Goal: Task Accomplishment & Management: Manage account settings

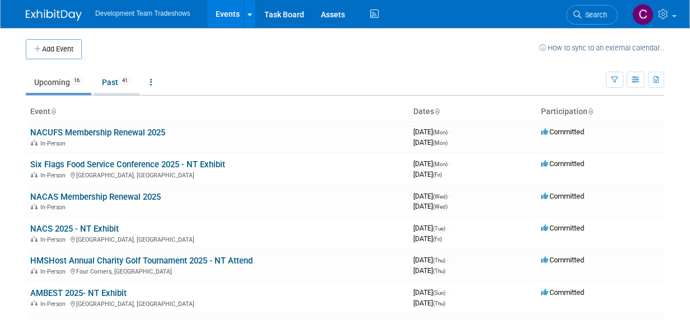
click at [114, 80] on link "Past 41" at bounding box center [117, 82] width 46 height 21
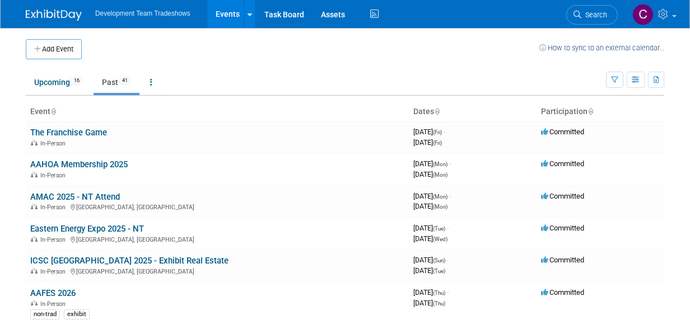
click at [105, 79] on link "Past 41" at bounding box center [117, 82] width 46 height 21
click at [36, 78] on link "Upcoming 16" at bounding box center [59, 82] width 66 height 21
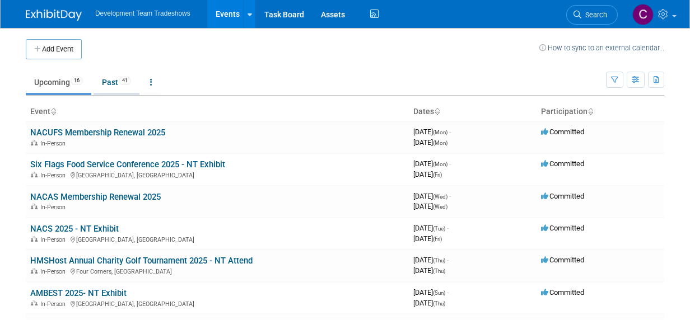
click at [106, 81] on link "Past 41" at bounding box center [117, 82] width 46 height 21
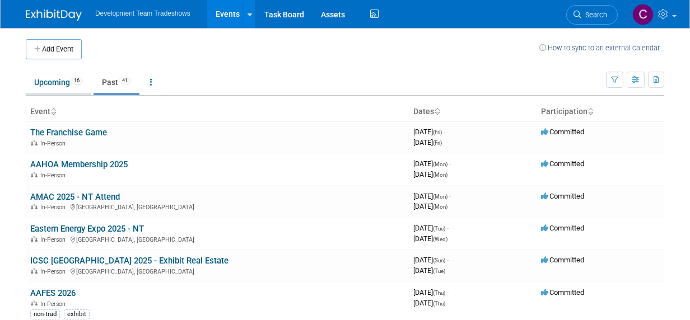
click at [45, 77] on link "Upcoming 16" at bounding box center [59, 82] width 66 height 21
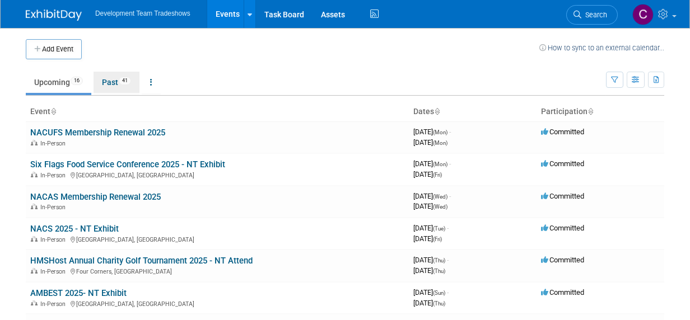
click at [110, 81] on link "Past 41" at bounding box center [117, 82] width 46 height 21
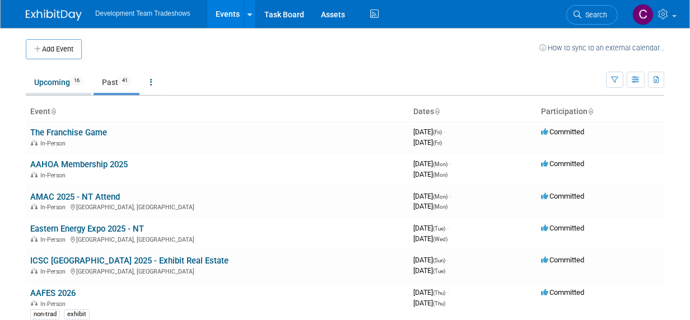
click at [45, 80] on link "Upcoming 16" at bounding box center [59, 82] width 66 height 21
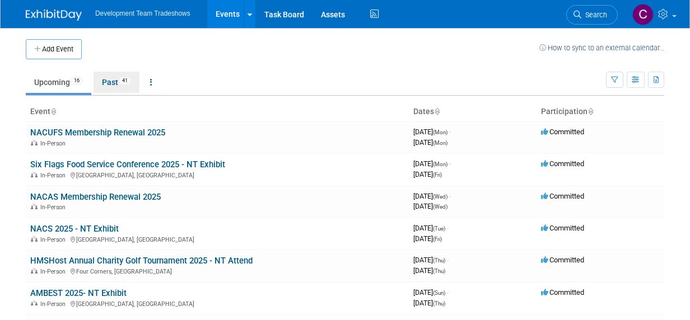
click at [111, 78] on link "Past 41" at bounding box center [117, 82] width 46 height 21
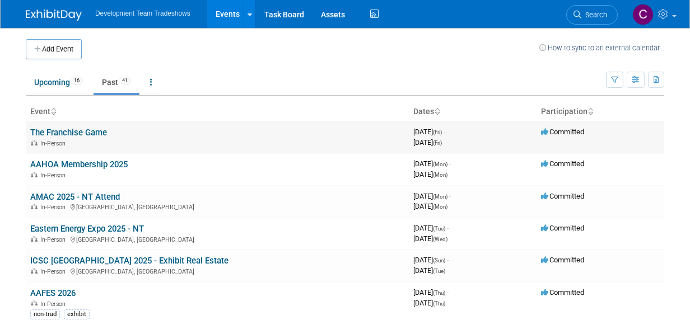
click at [79, 131] on link "The Franchise Game" at bounding box center [68, 133] width 77 height 10
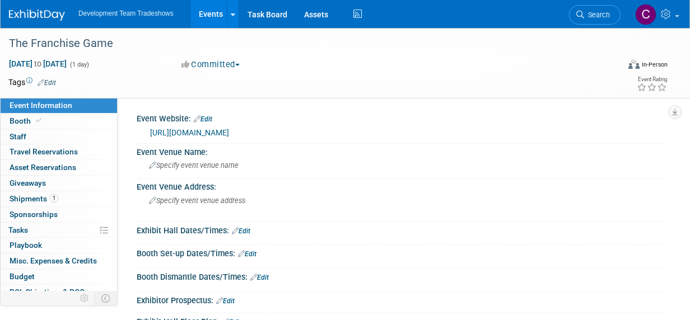
click at [229, 131] on link "https://www.thefranchiseplayer.com/events" at bounding box center [189, 132] width 79 height 9
click at [207, 11] on link "Events" at bounding box center [210, 14] width 41 height 28
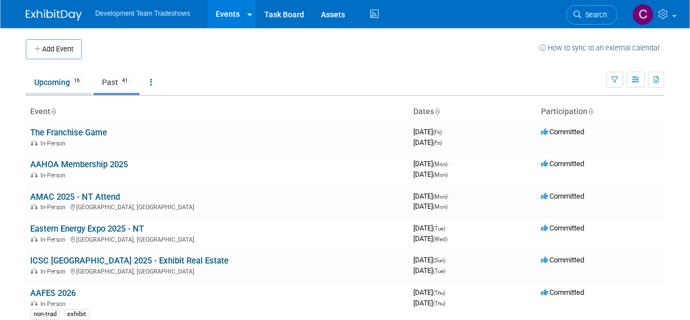
click at [48, 77] on link "Upcoming 16" at bounding box center [59, 82] width 66 height 21
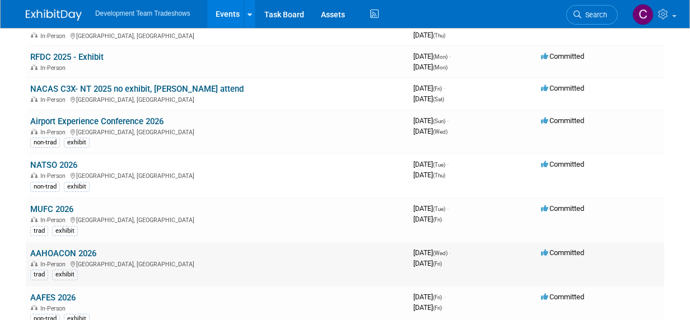
scroll to position [224, 0]
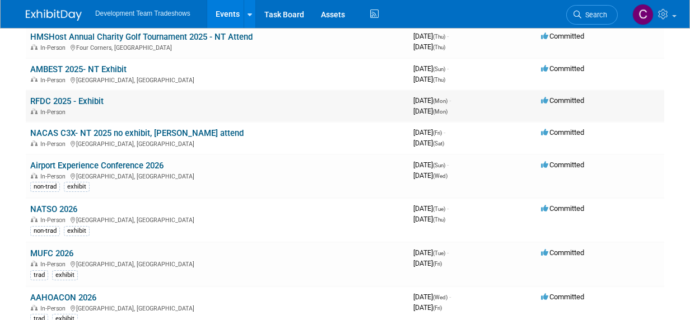
click at [77, 100] on link "RFDC 2025 - Exhibit" at bounding box center [66, 101] width 73 height 10
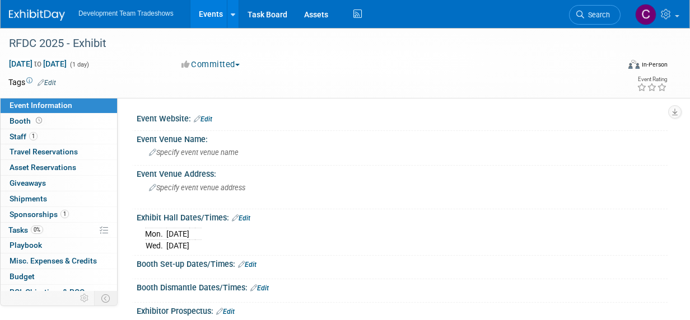
click at [36, 103] on span "Event Information" at bounding box center [41, 105] width 63 height 9
click at [202, 156] on span "Specify event venue name" at bounding box center [194, 152] width 90 height 8
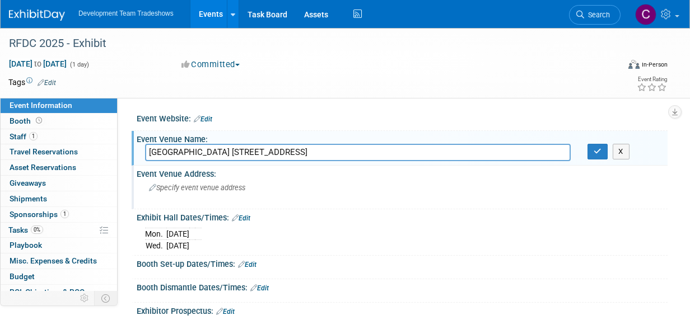
type input "Bellagio Hotel 3600 Las Vegas Blvd, Las Vegas, NV 89109"
click at [175, 191] on span "Specify event venue address" at bounding box center [197, 188] width 96 height 8
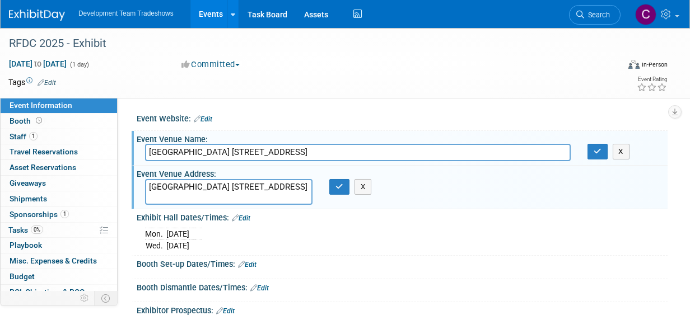
click at [204, 184] on textarea "Bellagio Hotel 3600 Las Vegas Blvd, Las Vegas, NV 89109" at bounding box center [228, 192] width 167 height 26
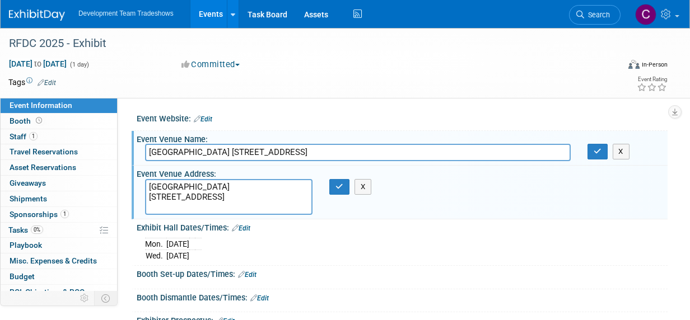
click at [230, 196] on textarea "Bellagio Hotel 3600 Las Vegas Blvd, Las Vegas, NV 89109" at bounding box center [228, 197] width 167 height 36
type textarea "Bellagio Hotel 3600 Las Vegas Blvd Las Vegas, NV 89109"
click at [339, 187] on icon "button" at bounding box center [340, 186] width 8 height 7
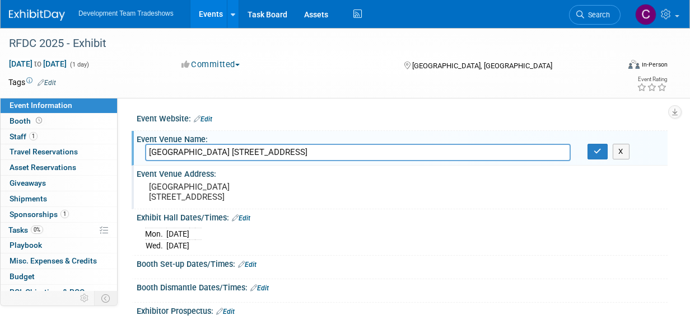
drag, startPoint x: 369, startPoint y: 152, endPoint x: 285, endPoint y: 166, distance: 85.3
click at [203, 155] on input "Bellagio Hotel 3600 Las Vegas Blvd, Las Vegas, NV 89109" at bounding box center [358, 152] width 426 height 17
type input "Bellagio Hotel"
click at [598, 152] on icon "button" at bounding box center [598, 151] width 8 height 7
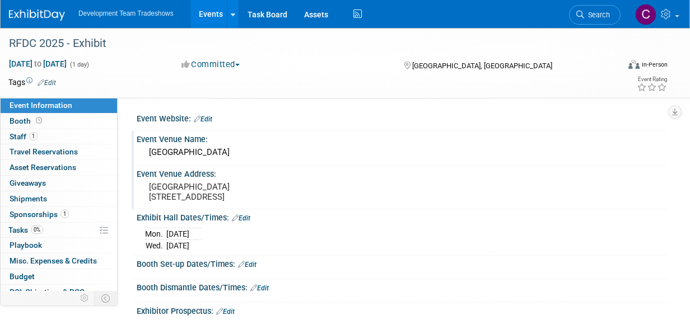
click at [210, 117] on link "Edit" at bounding box center [203, 119] width 18 height 8
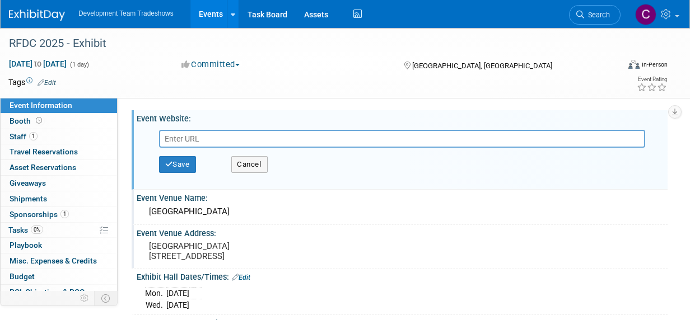
click at [207, 141] on input "text" at bounding box center [402, 139] width 486 height 18
type input "https://www.restfinance.com/rfdc/"
click at [180, 168] on button "Save" at bounding box center [177, 164] width 37 height 17
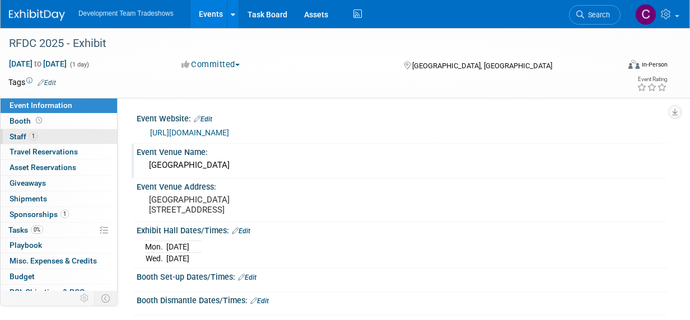
click at [15, 135] on span "Staff 1" at bounding box center [24, 136] width 28 height 9
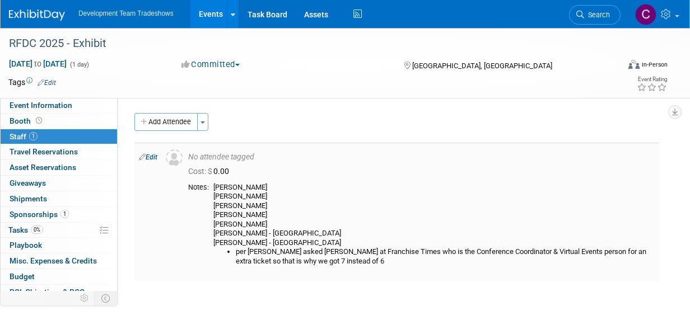
click at [359, 262] on li "per Bobby I asked Alie Leonard at Franchise Times who is the Conference Coordin…" at bounding box center [445, 257] width 419 height 18
click at [152, 156] on link "Edit" at bounding box center [148, 157] width 18 height 8
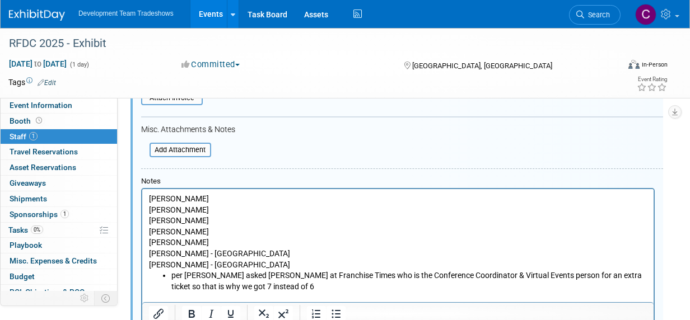
scroll to position [351, 0]
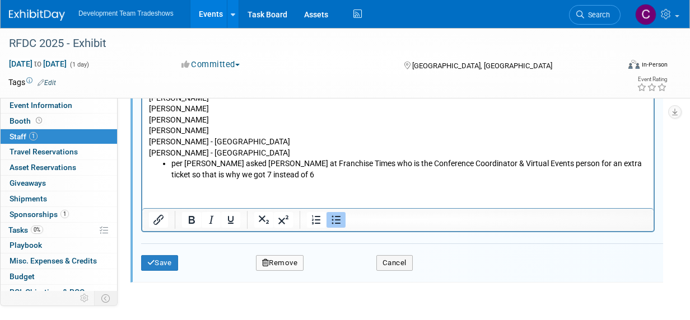
click at [273, 179] on li "per Bobby I asked Alie Leonard at Franchise Times who is the Conference Coordin…" at bounding box center [409, 170] width 476 height 22
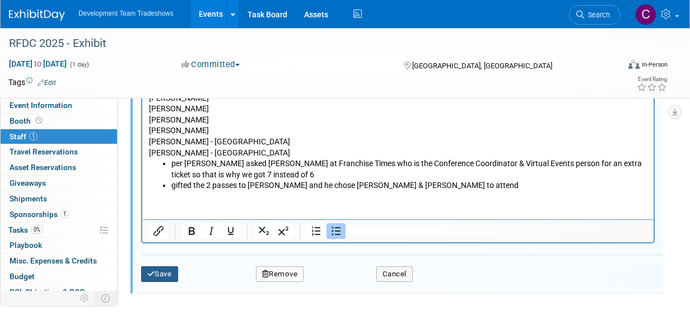
click at [158, 269] on button "Save" at bounding box center [159, 275] width 37 height 16
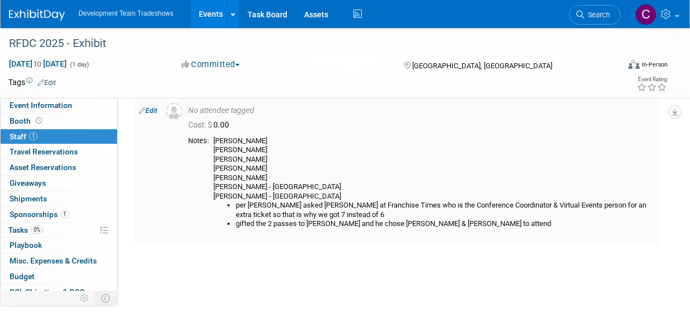
scroll to position [0, 0]
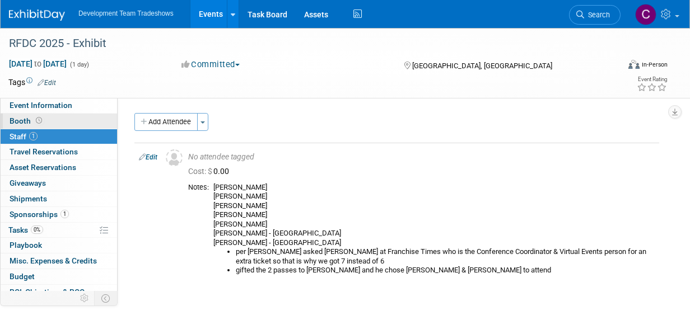
click at [20, 120] on span "Booth" at bounding box center [27, 121] width 35 height 9
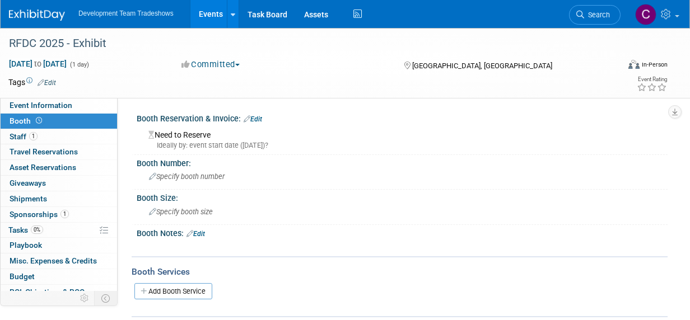
click at [259, 119] on link "Edit" at bounding box center [253, 119] width 18 height 8
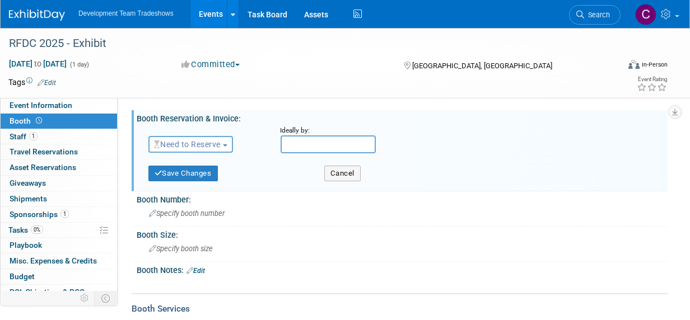
click at [213, 142] on span "Need to Reserve" at bounding box center [187, 144] width 67 height 9
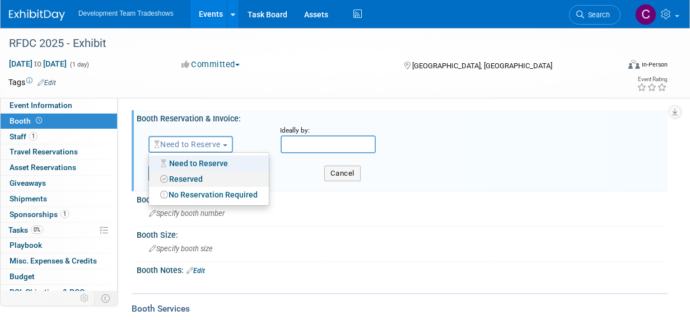
click at [196, 178] on link "Reserved" at bounding box center [209, 179] width 120 height 16
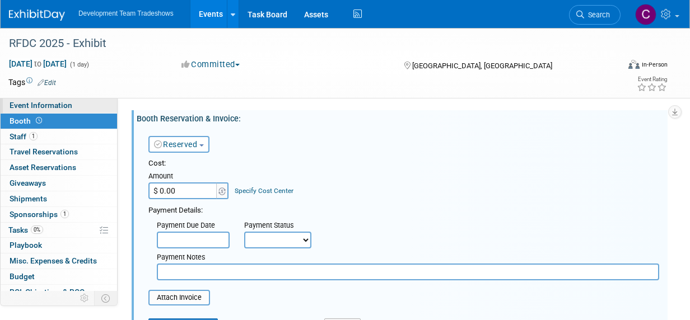
click at [22, 106] on span "Event Information" at bounding box center [41, 105] width 63 height 9
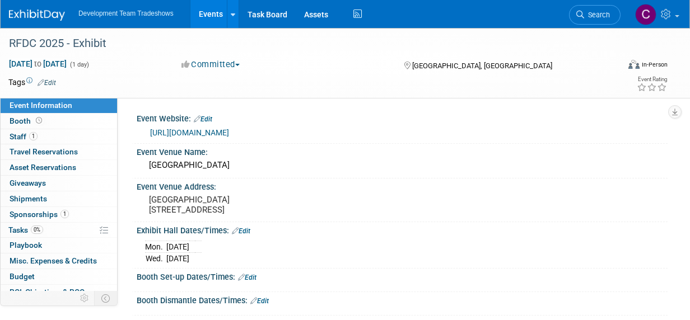
click at [50, 79] on link "Edit" at bounding box center [47, 83] width 18 height 8
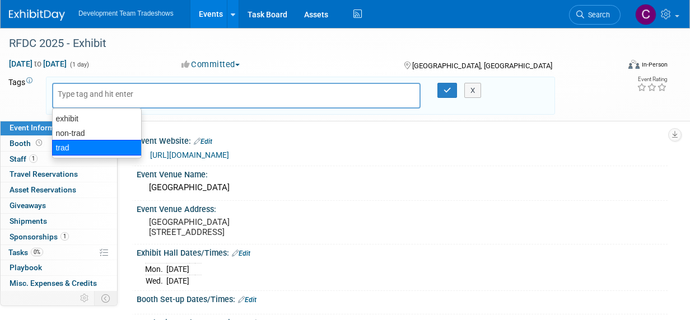
click at [72, 145] on div "trad" at bounding box center [97, 148] width 90 height 16
type input "trad"
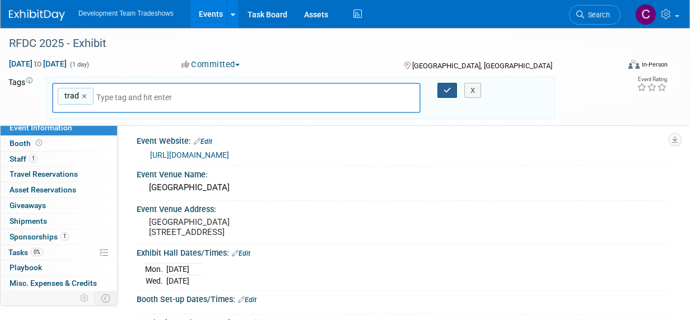
click at [449, 90] on icon "button" at bounding box center [448, 90] width 8 height 7
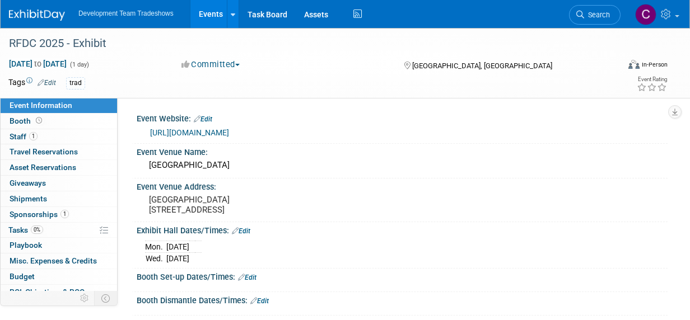
click at [201, 13] on link "Events" at bounding box center [210, 14] width 41 height 28
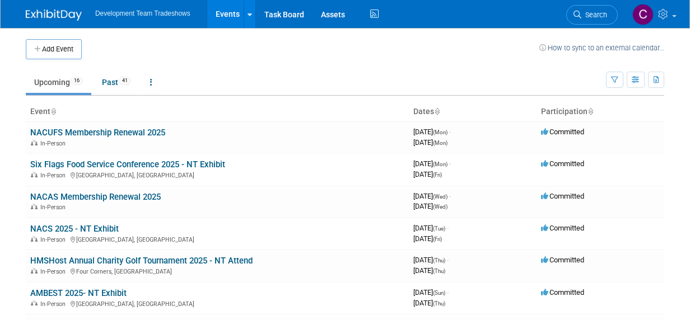
click at [91, 165] on link "Six Flags Food Service Conference 2025 - NT Exhibit" at bounding box center [127, 165] width 195 height 10
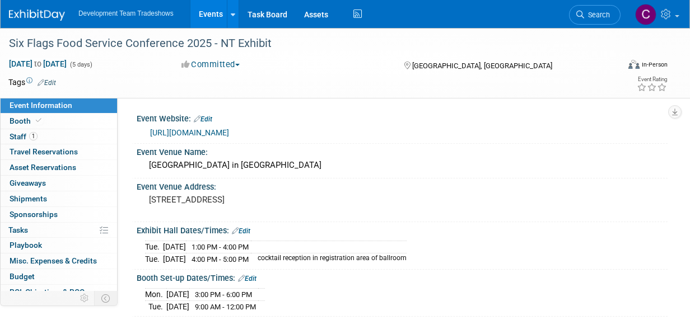
click at [49, 82] on link "Edit" at bounding box center [47, 83] width 18 height 8
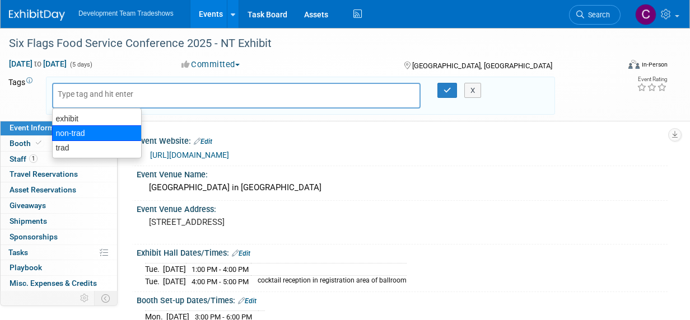
click at [72, 133] on div "non-trad" at bounding box center [97, 133] width 90 height 16
type input "non-trad"
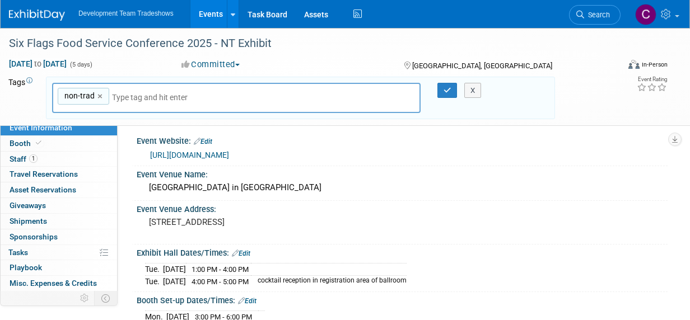
type input "e"
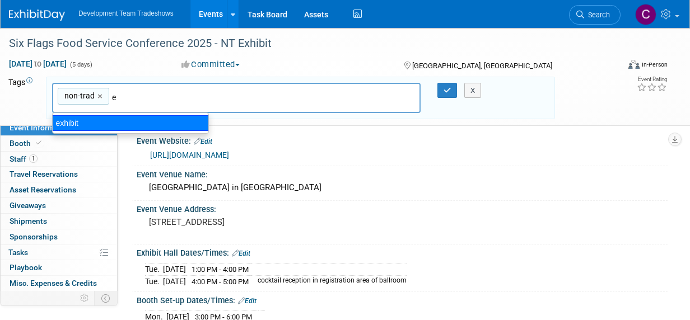
click at [66, 123] on div "exhibit" at bounding box center [130, 123] width 157 height 16
type input "non-trad, exhibit"
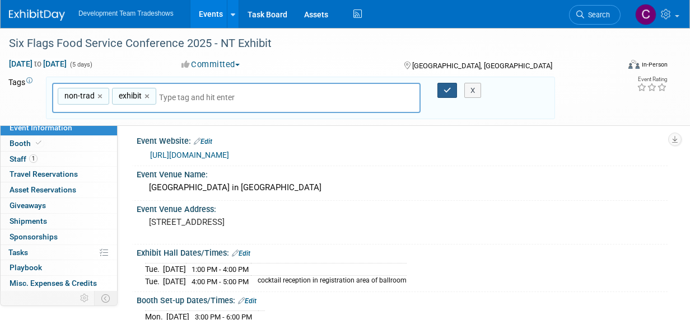
click at [449, 87] on icon "button" at bounding box center [448, 90] width 8 height 7
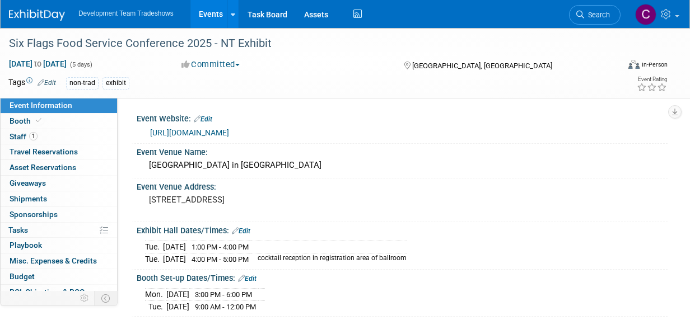
click at [206, 10] on link "Events" at bounding box center [210, 14] width 41 height 28
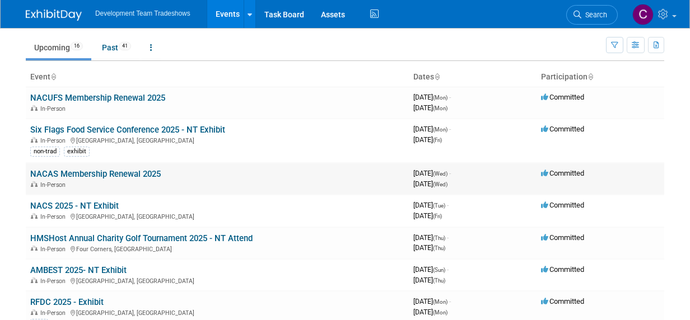
scroll to position [112, 0]
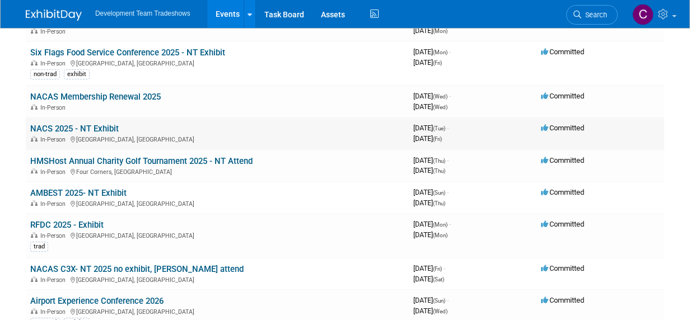
click at [103, 129] on link "NACS 2025 - NT Exhibit" at bounding box center [74, 129] width 89 height 10
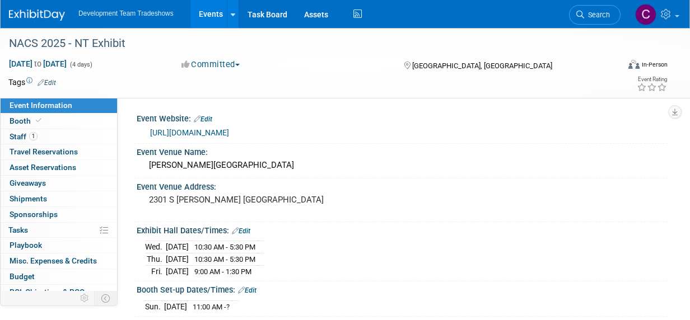
click at [48, 80] on link "Edit" at bounding box center [47, 83] width 18 height 8
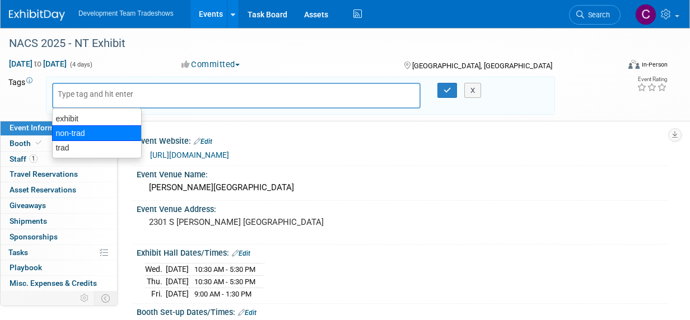
click at [72, 131] on div "non-trad" at bounding box center [97, 133] width 90 height 16
type input "non-trad"
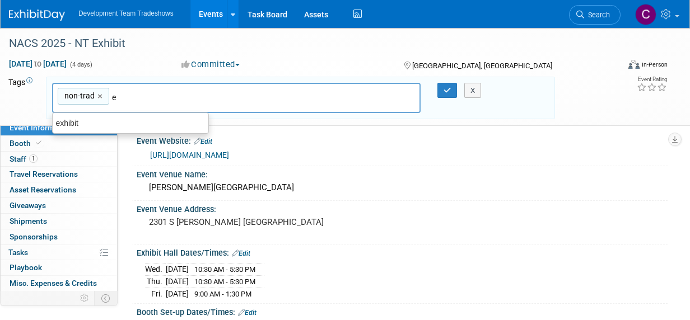
type input "ex"
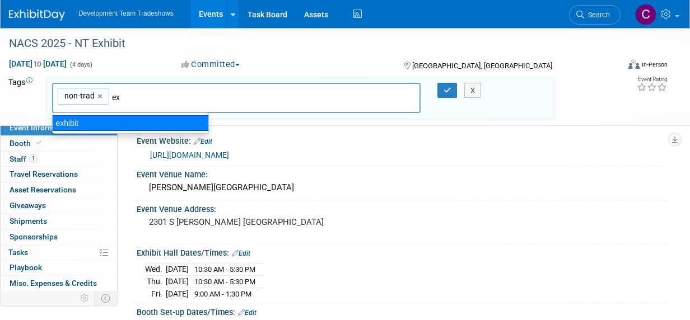
click at [94, 118] on div "exhibit" at bounding box center [130, 123] width 157 height 16
type input "non-trad, exhibit"
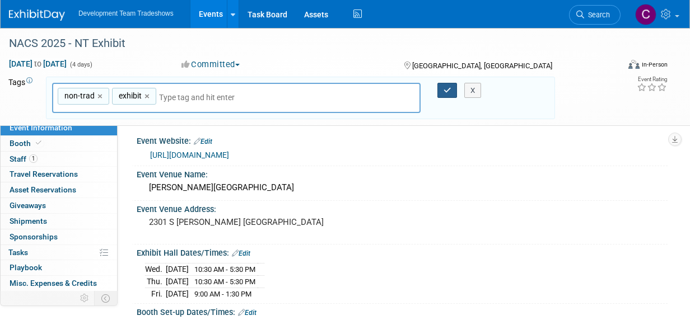
click at [444, 89] on icon "button" at bounding box center [448, 90] width 8 height 7
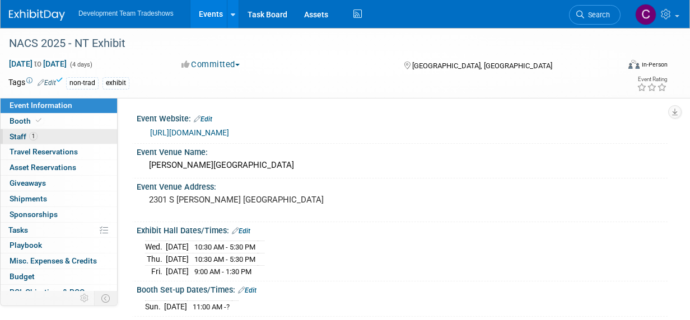
click at [11, 136] on span "Staff 1" at bounding box center [24, 136] width 28 height 9
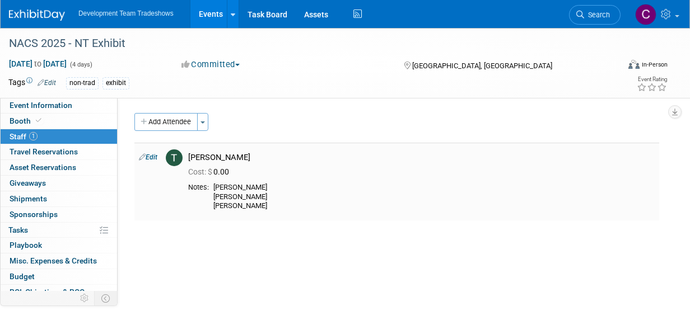
click at [142, 157] on icon at bounding box center [142, 157] width 7 height 12
select select "c7a5bb98-932b-44b9-b084-217c1182a911"
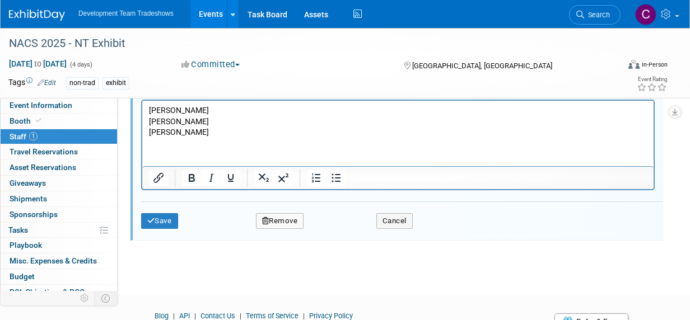
scroll to position [338, 0]
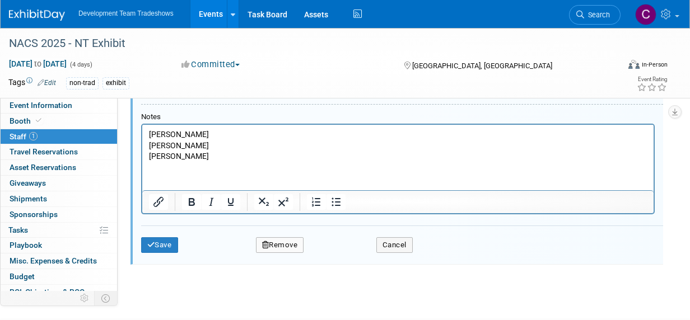
click at [215, 159] on p "Frank Gonzales Sarah Imming Courtney Perkins" at bounding box center [398, 145] width 499 height 33
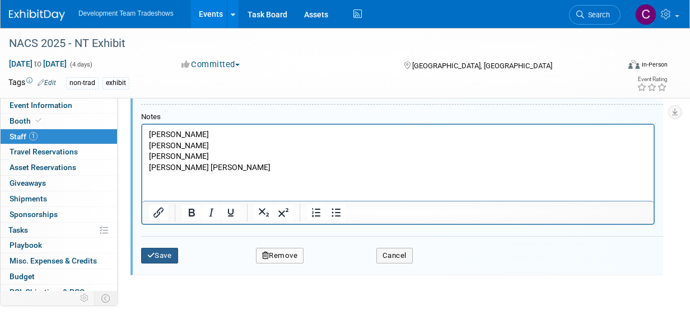
click at [159, 252] on button "Save" at bounding box center [159, 256] width 37 height 16
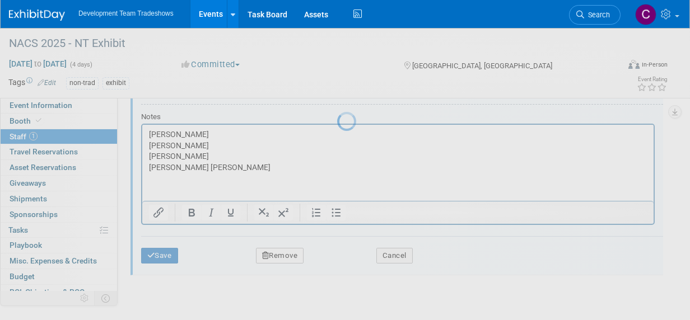
scroll to position [129, 0]
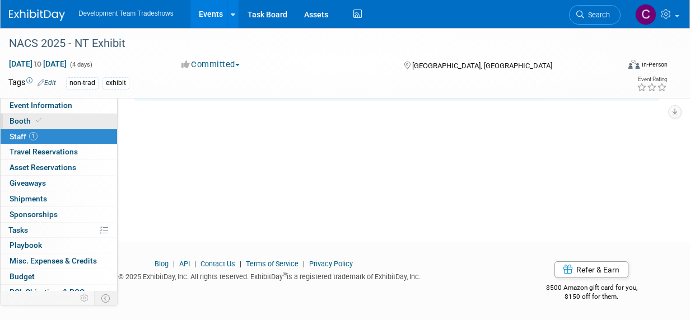
click at [50, 120] on link "Booth" at bounding box center [59, 121] width 117 height 15
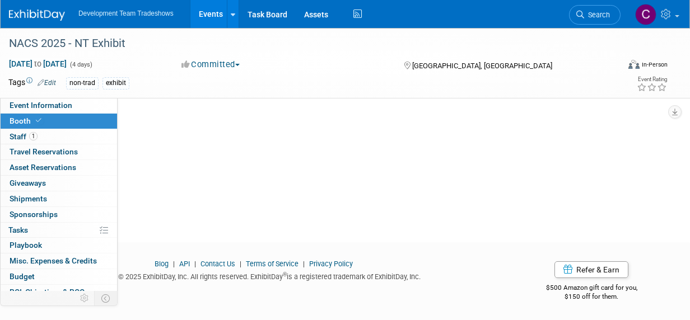
scroll to position [0, 0]
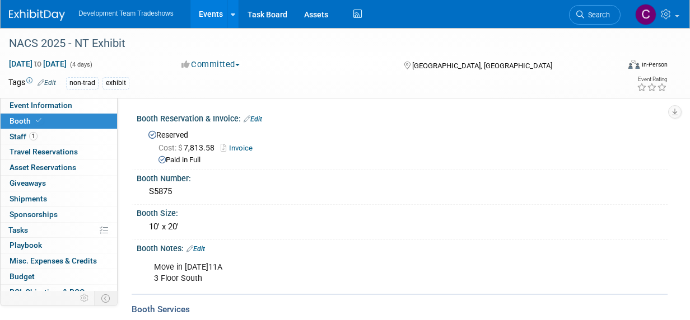
click at [208, 11] on link "Events" at bounding box center [210, 14] width 41 height 28
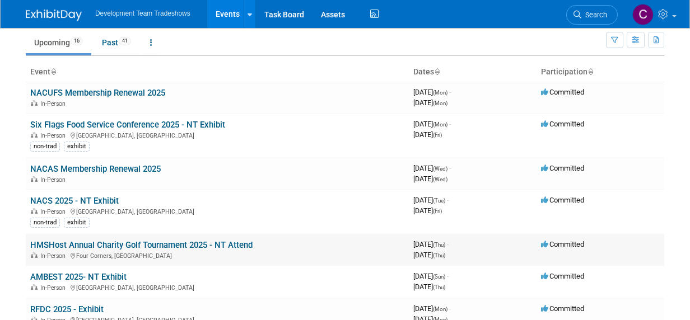
scroll to position [112, 0]
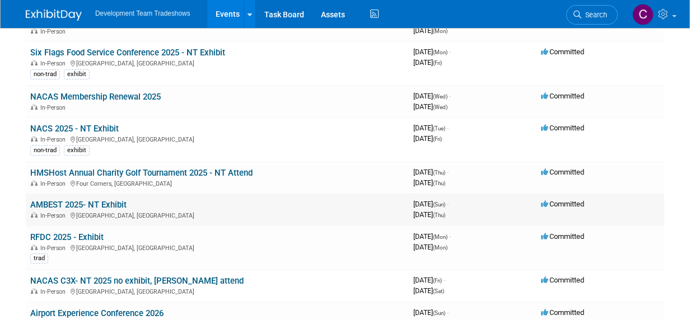
click at [77, 202] on link "AMBEST 2025- NT Exhibit" at bounding box center [78, 205] width 96 height 10
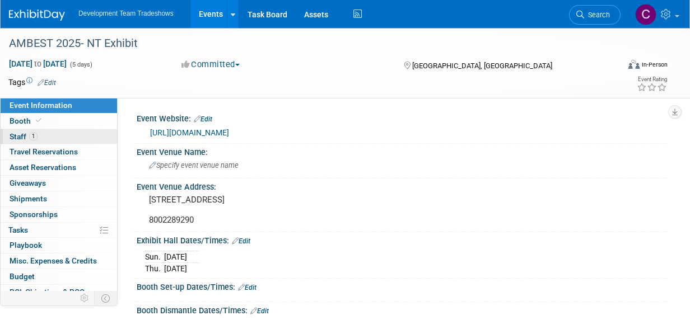
click at [14, 136] on span "Staff 1" at bounding box center [24, 136] width 28 height 9
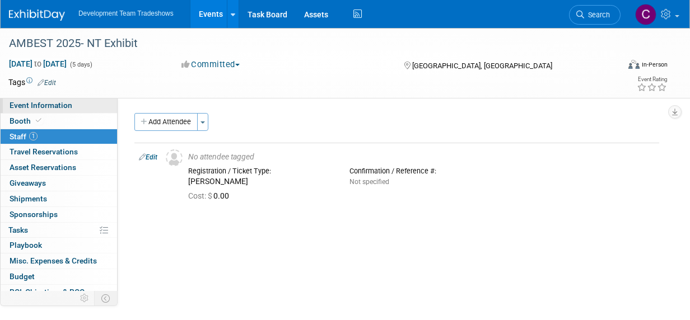
click at [22, 103] on span "Event Information" at bounding box center [41, 105] width 63 height 9
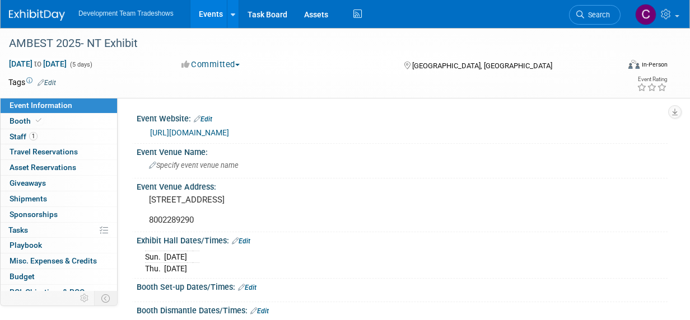
click at [50, 80] on link "Edit" at bounding box center [47, 83] width 18 height 8
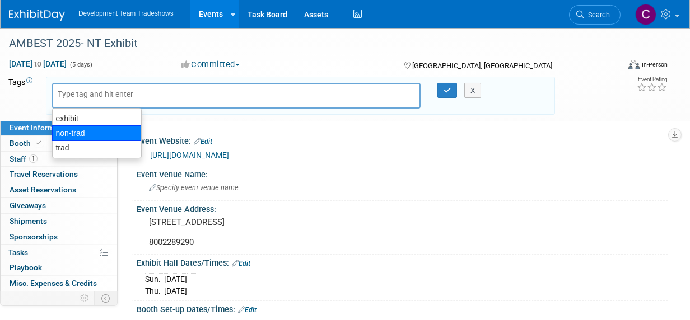
click at [75, 133] on div "non-trad" at bounding box center [97, 133] width 90 height 16
type input "non-trad"
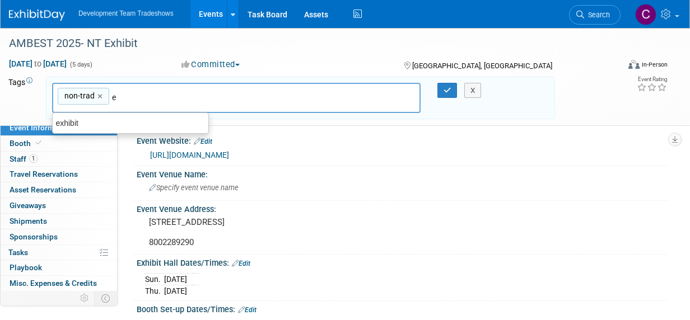
type input "ex"
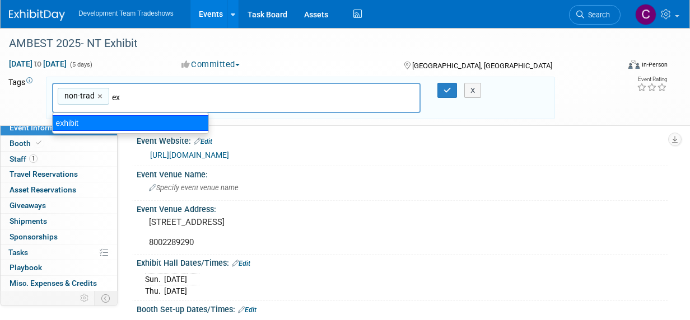
click at [87, 121] on div "exhibit" at bounding box center [130, 123] width 157 height 16
type input "non-trad, exhibit"
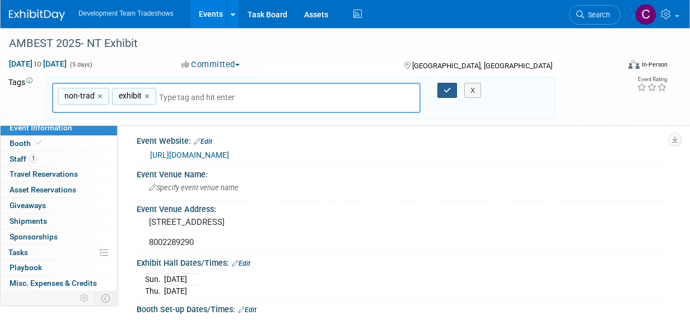
click at [450, 89] on icon "button" at bounding box center [448, 90] width 8 height 7
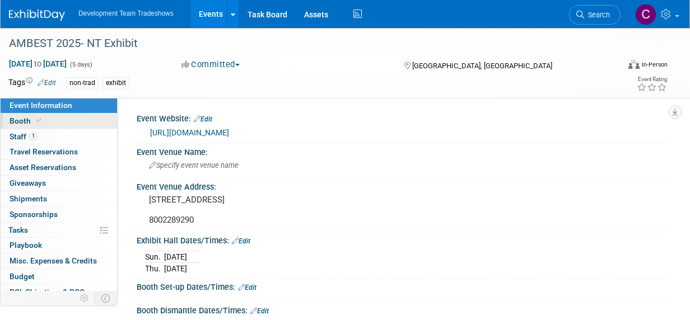
click at [18, 119] on span "Booth" at bounding box center [27, 121] width 34 height 9
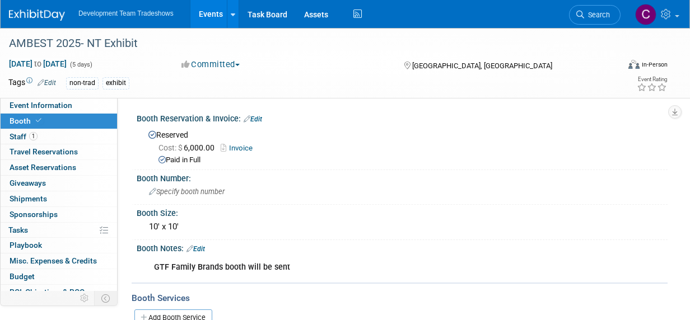
click at [216, 10] on link "Events" at bounding box center [210, 14] width 41 height 28
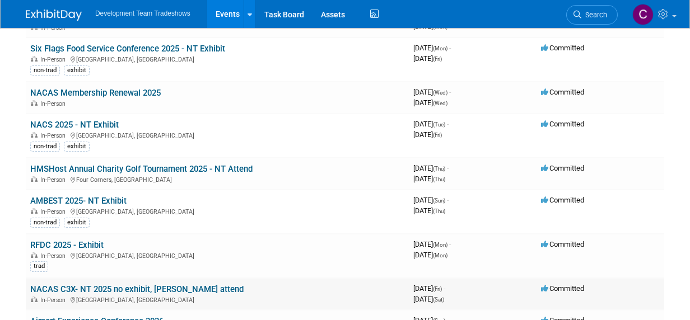
scroll to position [224, 0]
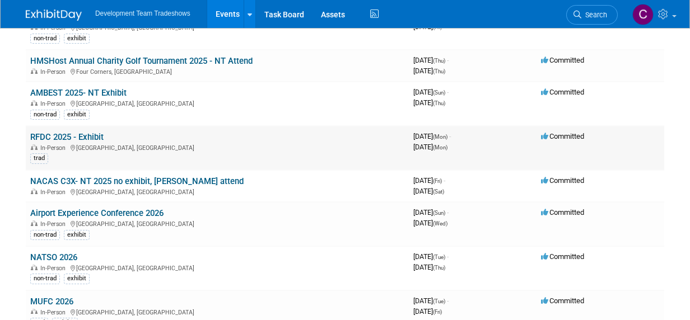
click at [71, 136] on link "RFDC 2025 - Exhibit" at bounding box center [66, 137] width 73 height 10
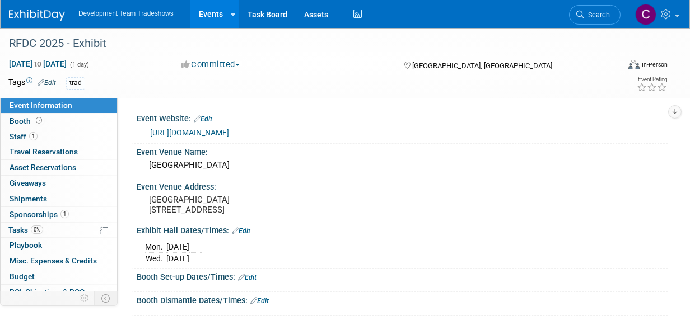
click at [49, 82] on link "Edit" at bounding box center [47, 83] width 18 height 8
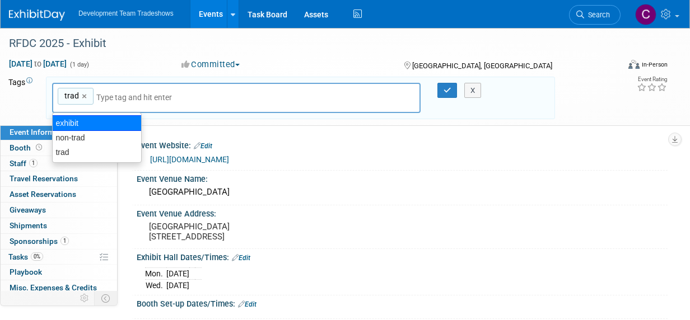
click at [71, 119] on div "exhibit" at bounding box center [97, 123] width 90 height 16
type input "trad, exhibit"
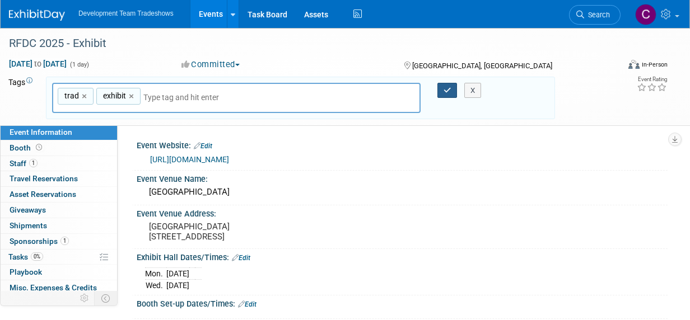
click at [448, 89] on icon "button" at bounding box center [448, 90] width 8 height 7
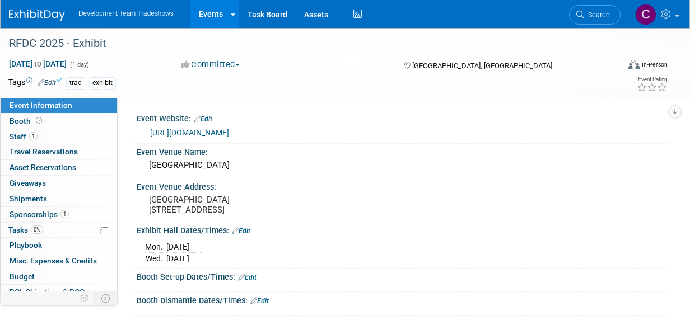
click at [202, 10] on link "Events" at bounding box center [210, 14] width 41 height 28
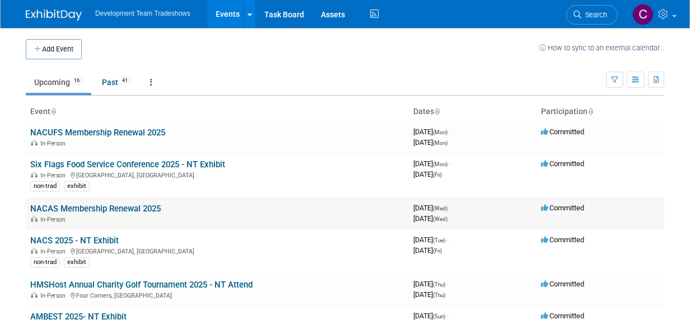
click at [341, 201] on td "NACAS Membership Renewal 2025 In-Person" at bounding box center [217, 214] width 383 height 32
click at [594, 16] on span "Search" at bounding box center [594, 15] width 26 height 8
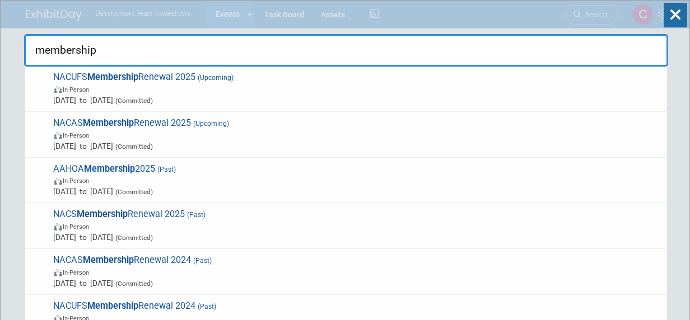
click at [157, 81] on span "NACUFS Membership Renewal 2025 (Upcoming) In-Person Sep 15, 2025 to Sep 15, 202…" at bounding box center [355, 89] width 611 height 34
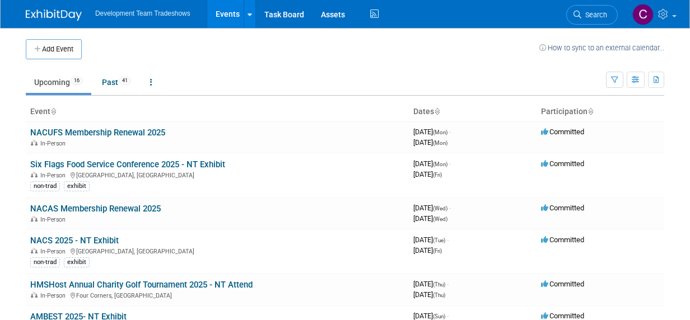
click at [607, 11] on span "Search" at bounding box center [594, 15] width 26 height 8
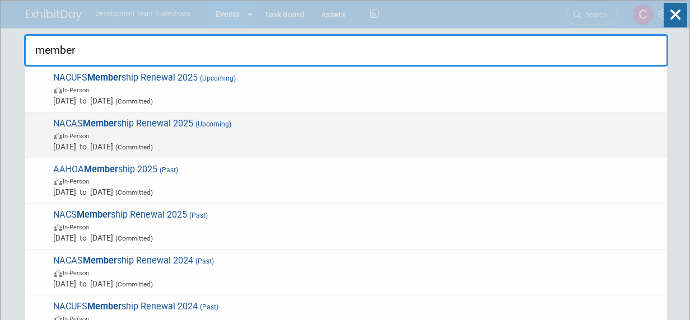
click at [122, 125] on span "NACAS Member ship Renewal 2025 (Upcoming) In-Person Oct 1, 2025 to Oct 1, 2025 …" at bounding box center [355, 135] width 611 height 34
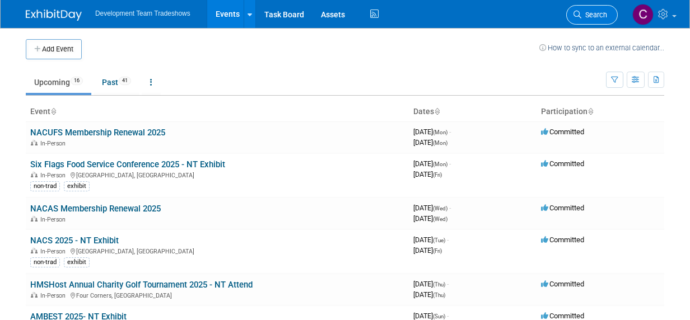
click at [582, 12] on span "Search" at bounding box center [594, 15] width 26 height 8
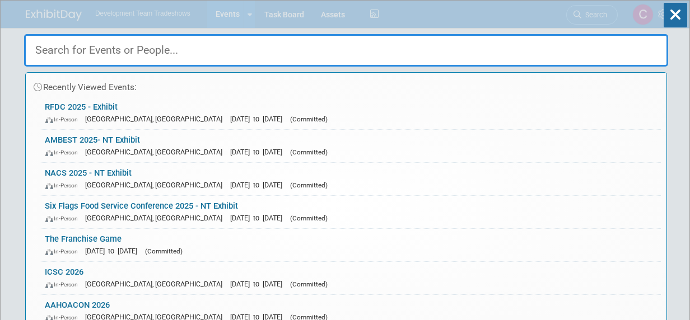
click at [189, 49] on input "text" at bounding box center [346, 50] width 644 height 32
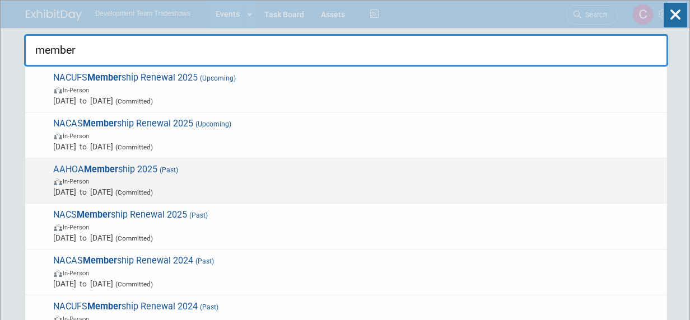
type input "member"
click at [114, 167] on strong "Member" at bounding box center [102, 169] width 34 height 11
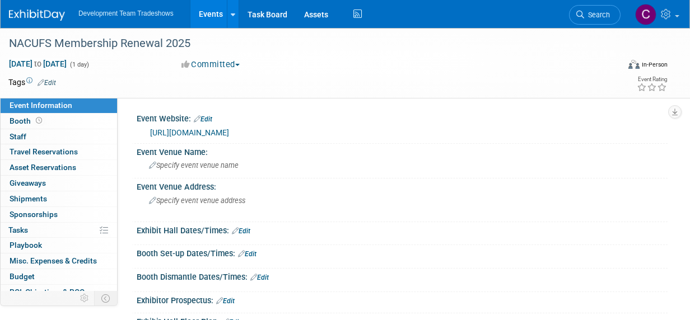
click at [216, 129] on link "[URL][DOMAIN_NAME]" at bounding box center [189, 132] width 79 height 9
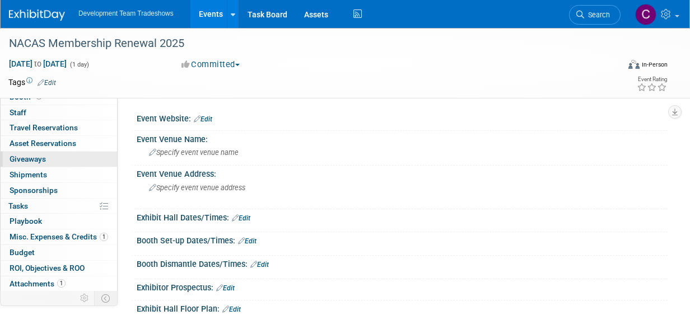
scroll to position [37, 0]
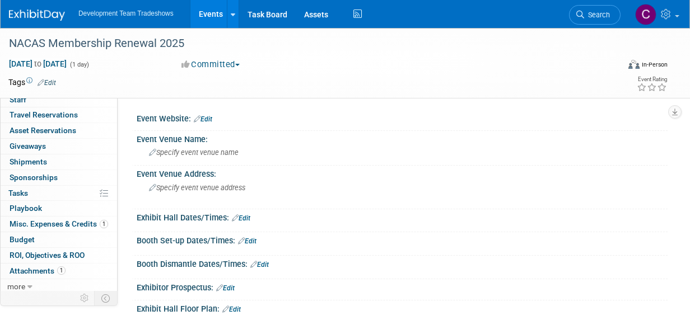
click at [47, 222] on span "Misc. Expenses & Credits 1" at bounding box center [59, 224] width 99 height 9
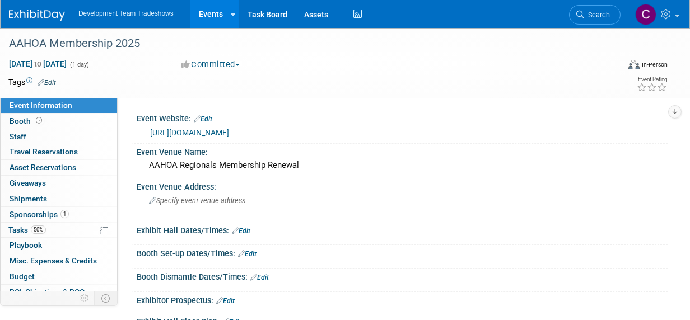
click at [39, 212] on span "Sponsorships 1" at bounding box center [39, 214] width 59 height 9
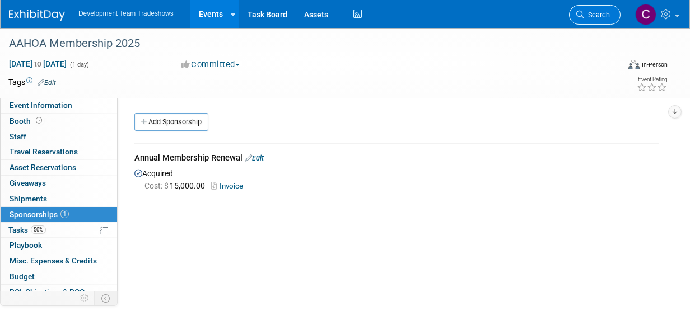
click at [587, 15] on span "Search" at bounding box center [597, 15] width 26 height 8
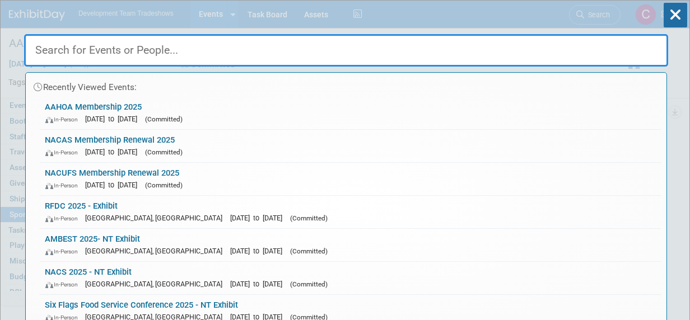
click at [194, 40] on input "text" at bounding box center [346, 50] width 644 height 32
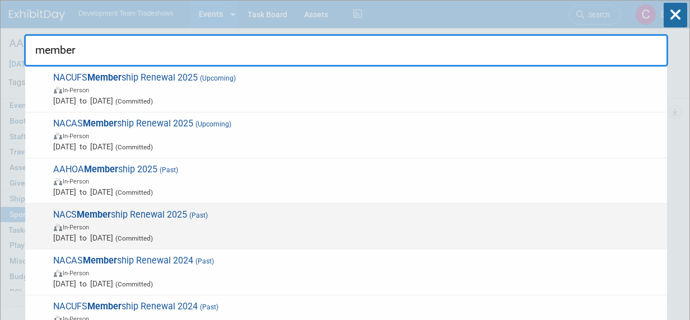
type input "member"
click at [117, 214] on span "NACS Member ship Renewal 2025 (Past) In-Person Nov 1, 2024 to Nov 1, 2024 (Comm…" at bounding box center [355, 227] width 611 height 34
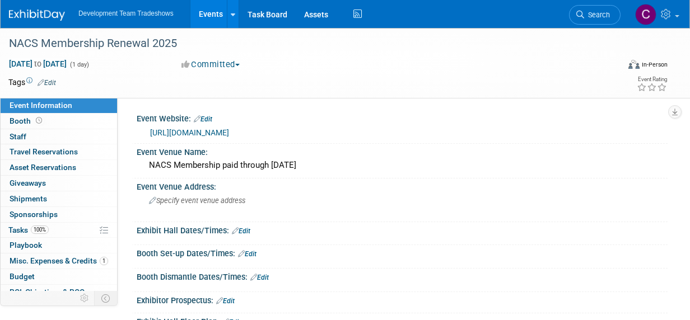
click at [229, 129] on link "[URL][DOMAIN_NAME]" at bounding box center [189, 132] width 79 height 9
click at [672, 11] on icon at bounding box center [667, 14] width 13 height 10
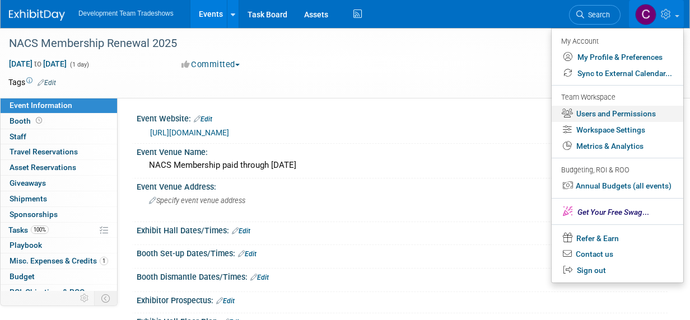
click at [623, 114] on link "Users and Permissions" at bounding box center [618, 114] width 132 height 16
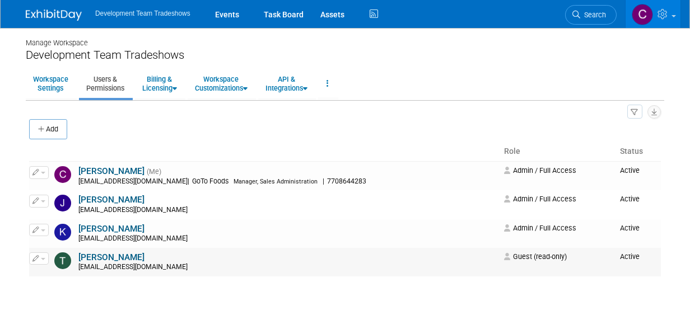
click at [41, 258] on span "button" at bounding box center [43, 259] width 4 height 2
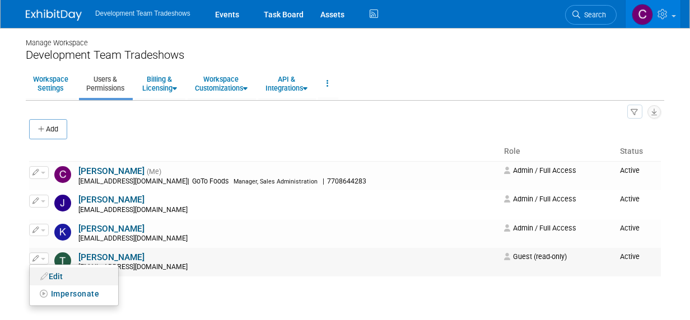
click at [58, 272] on link "Edit" at bounding box center [74, 277] width 89 height 16
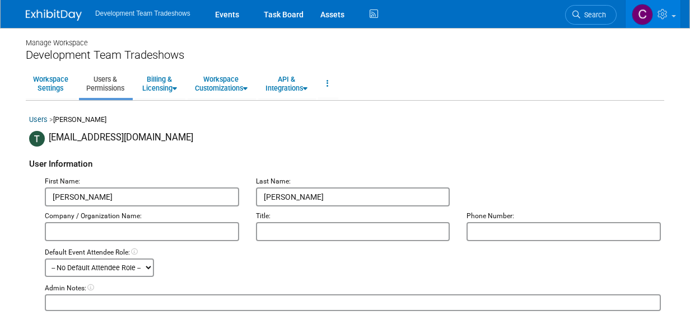
click at [82, 231] on input "text" at bounding box center [142, 231] width 194 height 19
type input "GoTo Foods"
type input "7708644283"
click at [69, 234] on input "GoTo Foods" at bounding box center [142, 231] width 194 height 19
click at [72, 233] on input "GoTo Foods" at bounding box center [142, 231] width 194 height 19
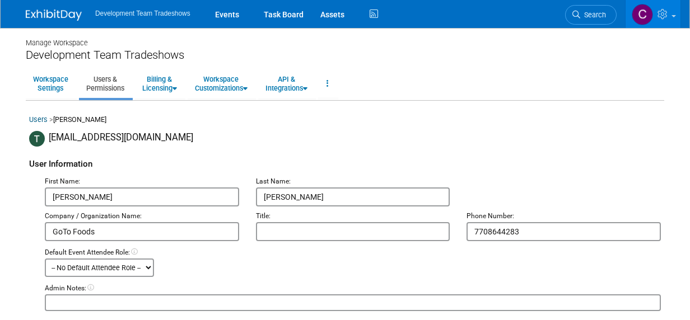
drag, startPoint x: 76, startPoint y: 231, endPoint x: 101, endPoint y: 235, distance: 25.6
click at [47, 232] on input "GoTo Foods" at bounding box center [142, 231] width 194 height 19
type input "GOTO FOODS"
click at [247, 271] on div "Default Event Attendee Role: -- No Default Attendee Role -- Demonstrator Host P…" at bounding box center [352, 262] width 633 height 29
click at [280, 232] on input "text" at bounding box center [353, 231] width 194 height 19
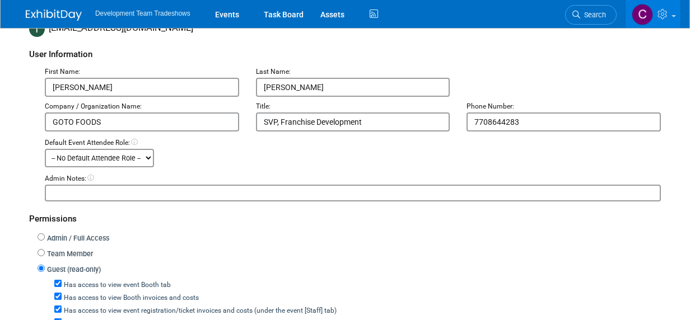
scroll to position [112, 0]
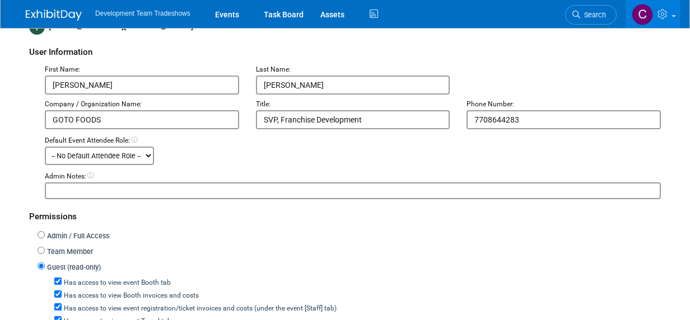
type input "SVP, Franchise Development"
drag, startPoint x: 522, startPoint y: 123, endPoint x: 463, endPoint y: 138, distance: 60.7
click at [470, 122] on input "7708644283" at bounding box center [564, 119] width 194 height 19
paste input "972-689-9989"
type input "972-689-9989"
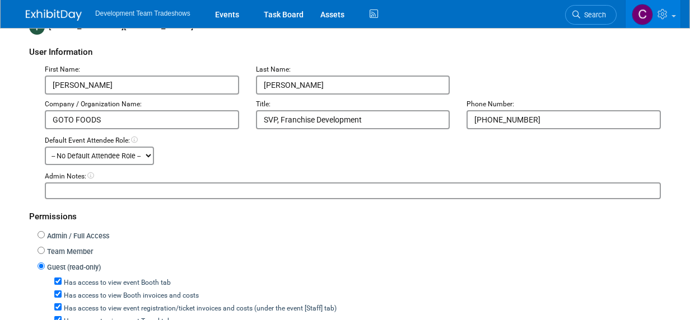
click at [313, 120] on input "SVP, Franchise Development" at bounding box center [353, 119] width 194 height 19
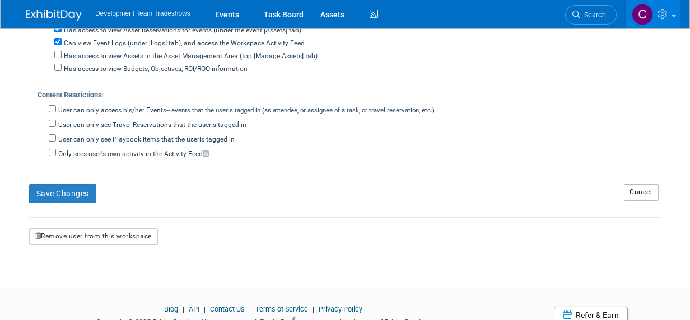
scroll to position [600, 0]
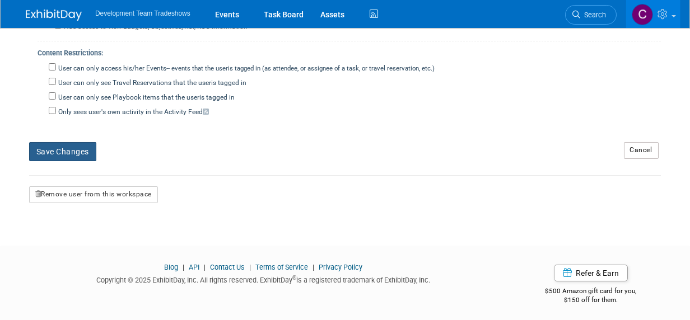
type input "SVP, Franchise Sales & Development"
click at [63, 147] on button "Save Changes" at bounding box center [62, 151] width 67 height 19
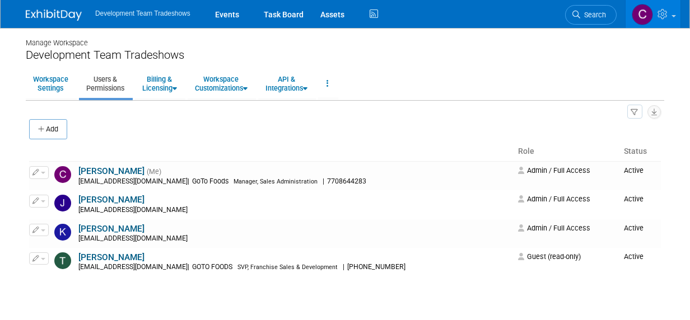
click at [43, 128] on icon "button" at bounding box center [42, 129] width 8 height 7
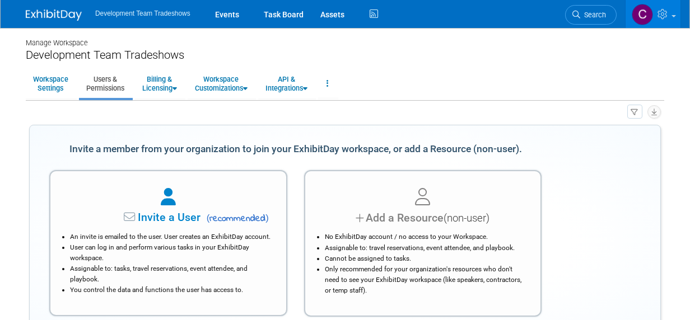
click at [157, 216] on span "Invite a User" at bounding box center [134, 217] width 133 height 13
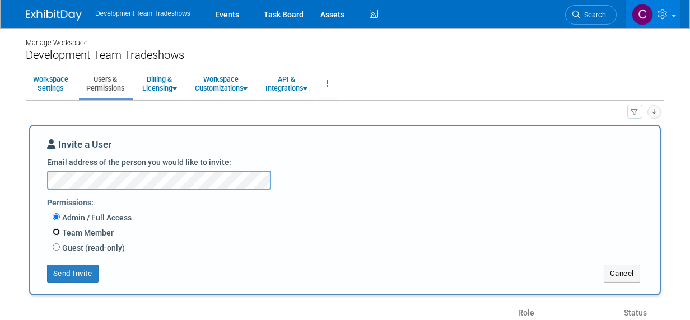
click at [55, 233] on input "Team Member" at bounding box center [56, 232] width 7 height 7
radio input "true"
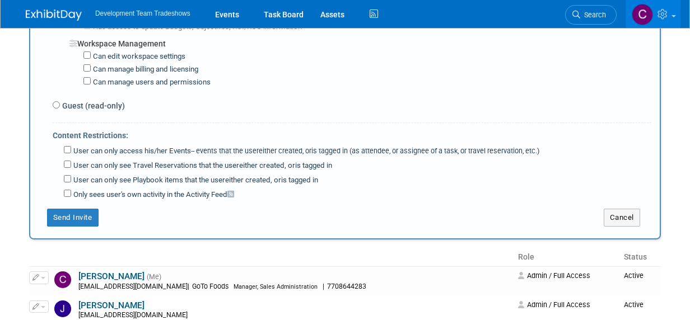
scroll to position [952, 0]
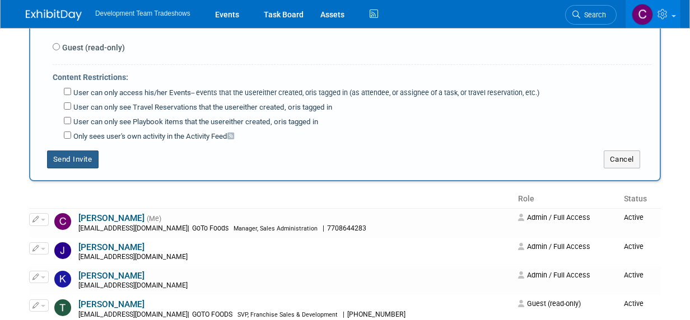
click at [69, 151] on button "Send Invite" at bounding box center [73, 160] width 52 height 18
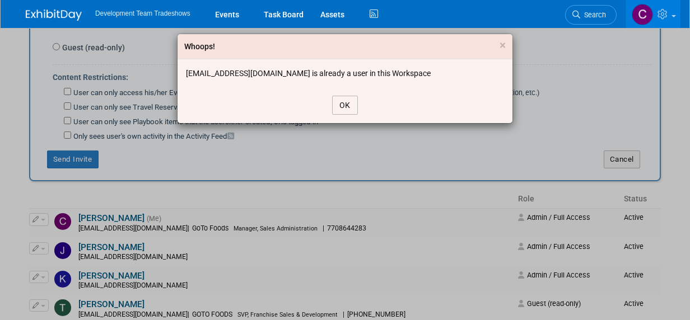
click at [343, 101] on button "OK" at bounding box center [345, 105] width 26 height 19
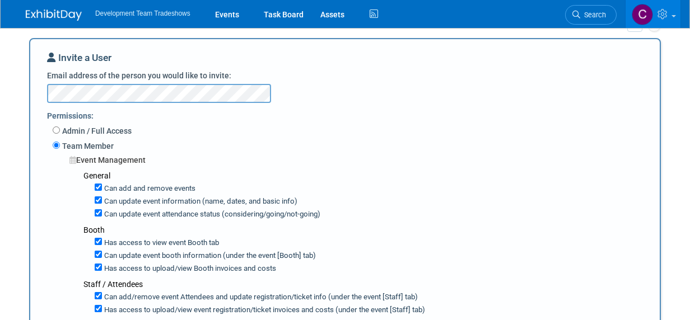
scroll to position [0, 0]
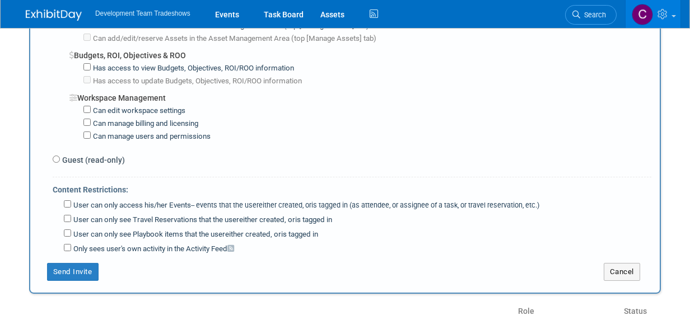
scroll to position [896, 0]
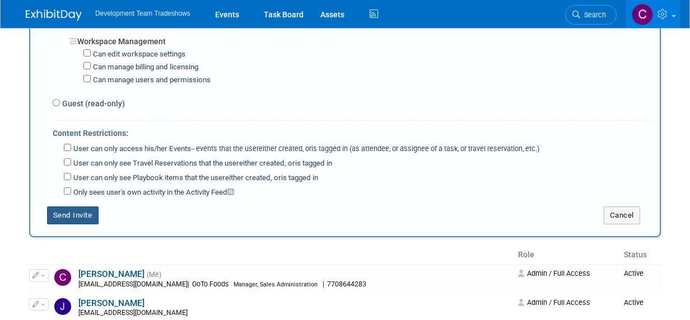
drag, startPoint x: 67, startPoint y: 207, endPoint x: 156, endPoint y: 202, distance: 89.2
click at [67, 207] on button "Send Invite" at bounding box center [73, 216] width 52 height 18
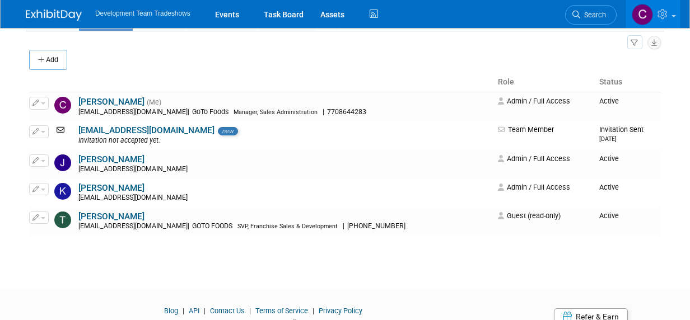
scroll to position [112, 0]
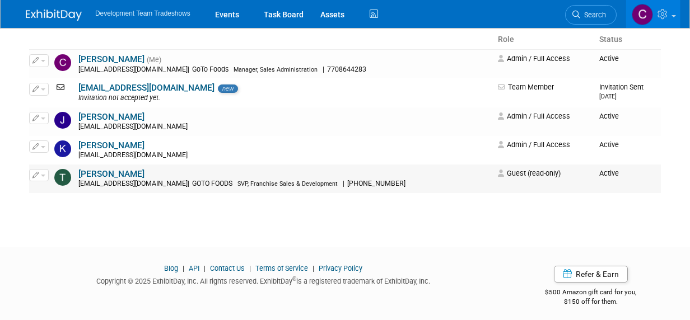
click at [44, 175] on span "button" at bounding box center [43, 176] width 4 height 2
click at [60, 190] on link "Edit" at bounding box center [74, 193] width 89 height 16
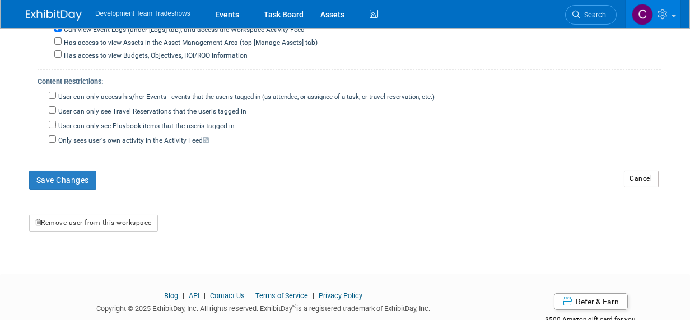
scroll to position [600, 0]
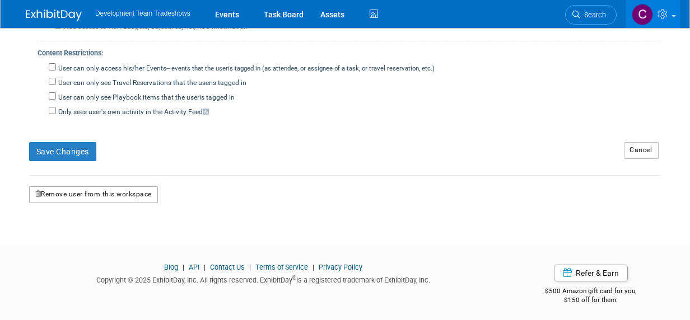
click at [84, 189] on button "Remove user from this workspace" at bounding box center [93, 195] width 129 height 17
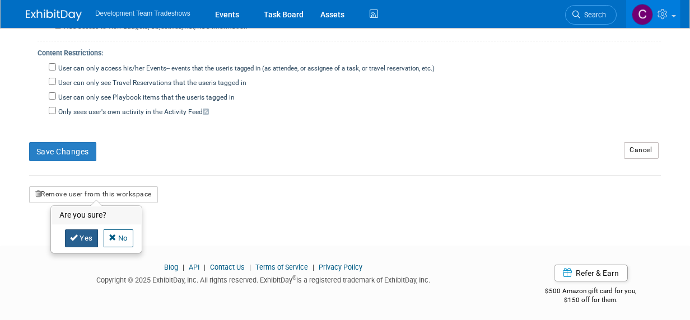
click at [80, 237] on link "Yes" at bounding box center [81, 239] width 33 height 18
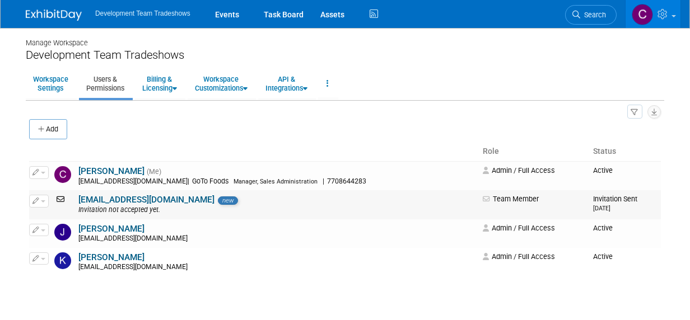
click at [42, 199] on button "button" at bounding box center [39, 201] width 20 height 12
click at [53, 216] on link "Edit" at bounding box center [74, 220] width 89 height 16
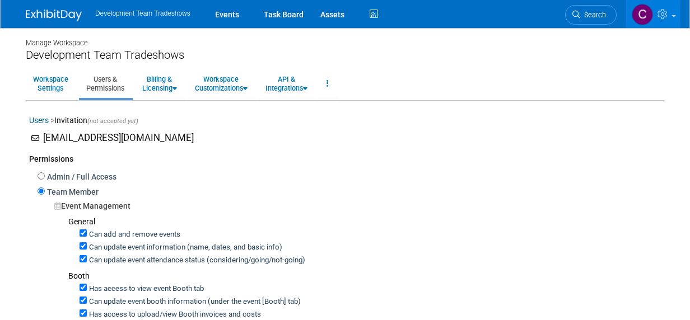
click at [69, 138] on span "[EMAIL_ADDRESS][DOMAIN_NAME]" at bounding box center [118, 137] width 151 height 11
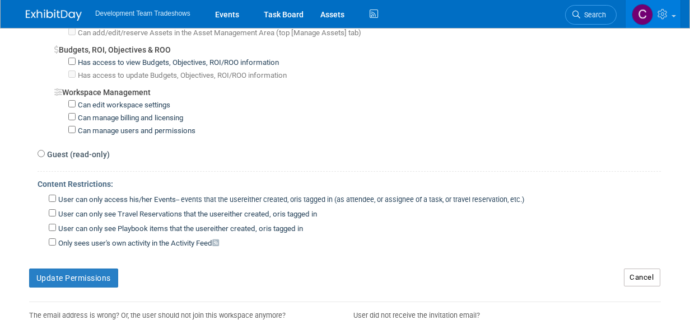
scroll to position [936, 0]
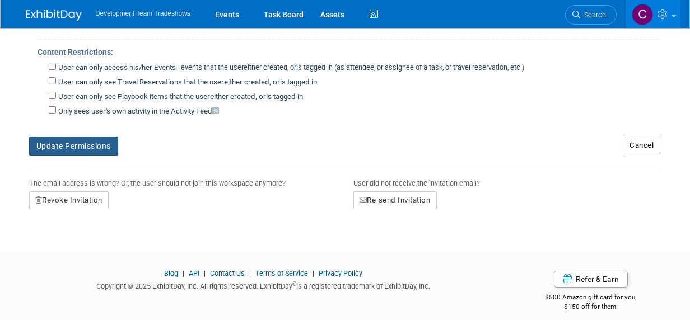
click at [72, 137] on button "Update Permissions" at bounding box center [73, 146] width 89 height 19
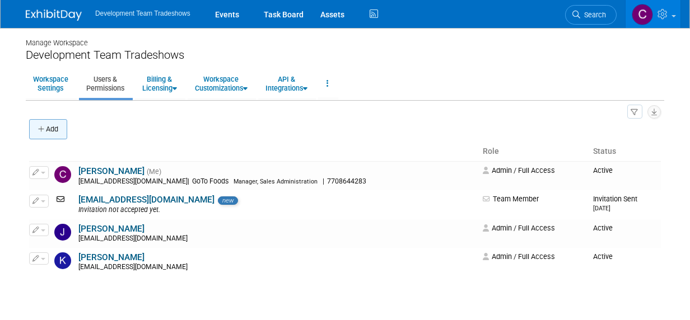
click at [41, 126] on icon "button" at bounding box center [42, 129] width 8 height 7
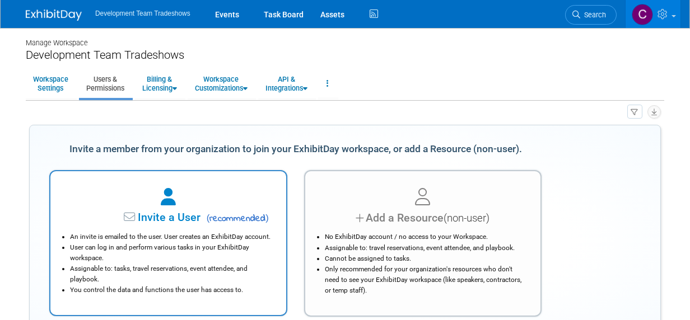
click at [169, 209] on div at bounding box center [168, 197] width 208 height 25
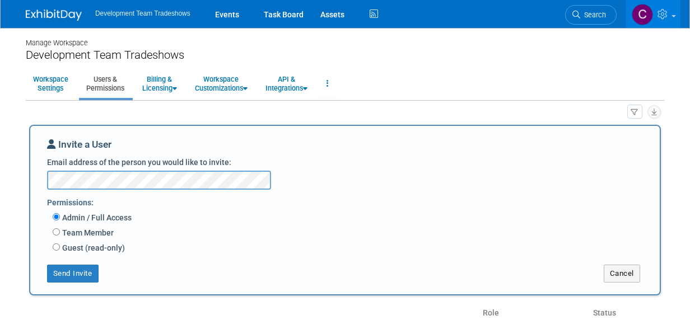
click at [68, 231] on label "Team Member" at bounding box center [87, 232] width 54 height 11
click at [60, 231] on input "Team Member" at bounding box center [56, 232] width 7 height 7
radio input "true"
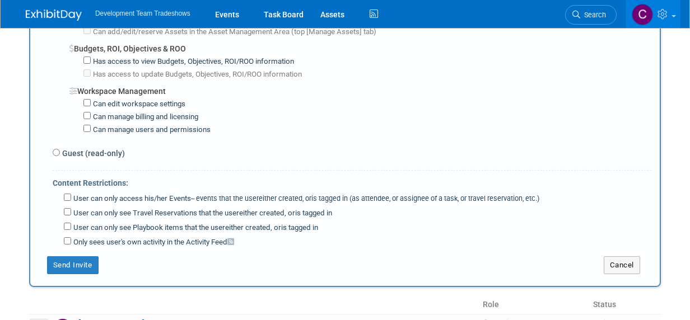
scroll to position [896, 0]
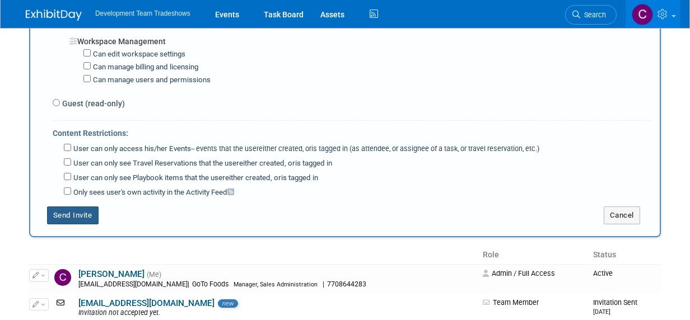
click at [68, 207] on button "Send Invite" at bounding box center [73, 216] width 52 height 18
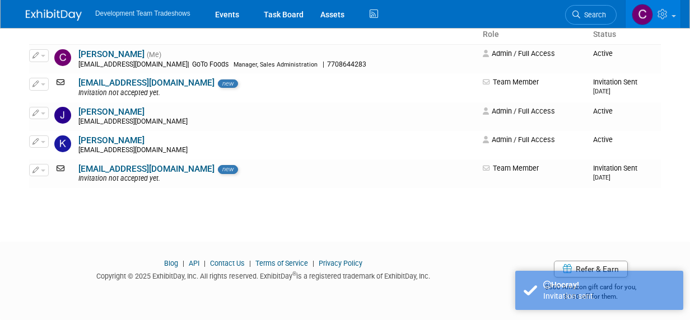
scroll to position [0, 0]
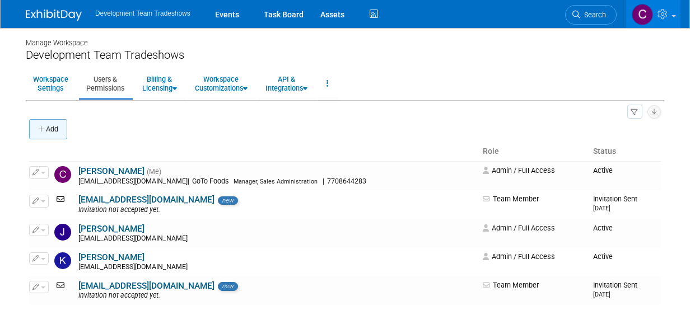
click at [46, 125] on button "Add" at bounding box center [48, 129] width 38 height 20
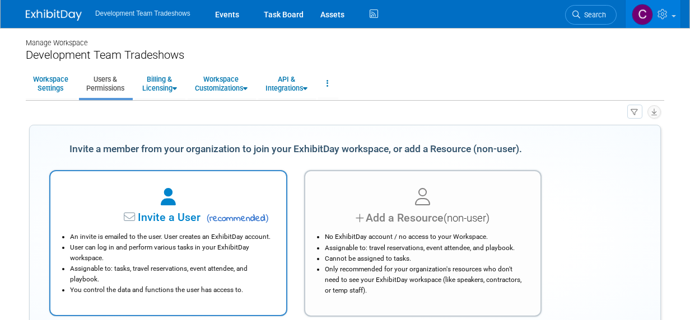
click at [194, 216] on span "Invite a User" at bounding box center [134, 217] width 133 height 13
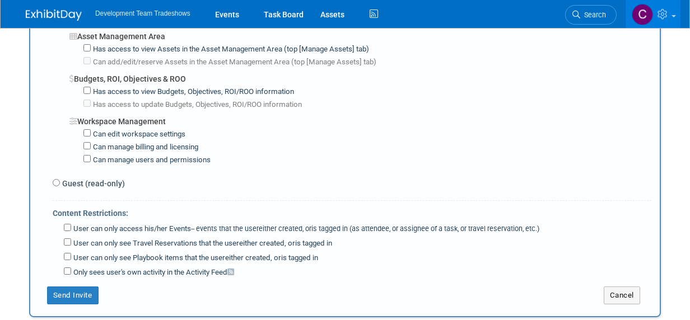
scroll to position [896, 0]
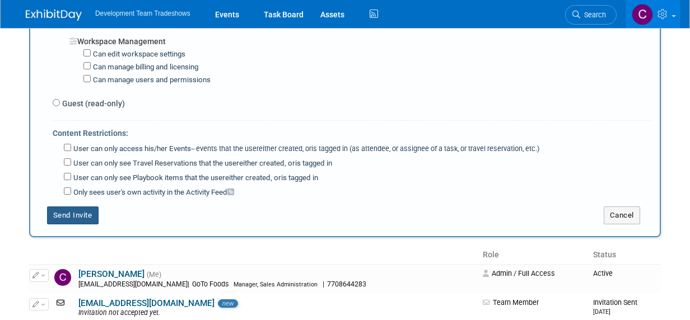
click at [69, 207] on button "Send Invite" at bounding box center [73, 216] width 52 height 18
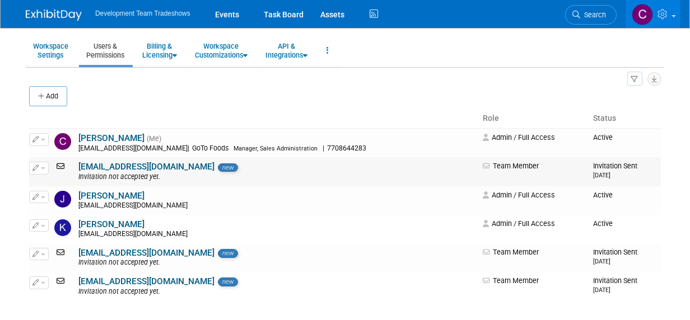
scroll to position [56, 0]
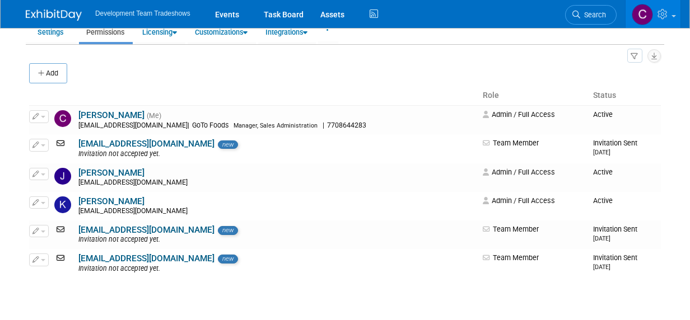
click at [122, 113] on link "Courtney Perkins" at bounding box center [111, 115] width 66 height 10
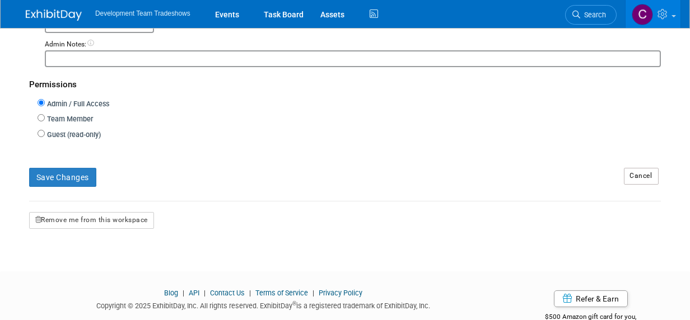
scroll to position [316, 0]
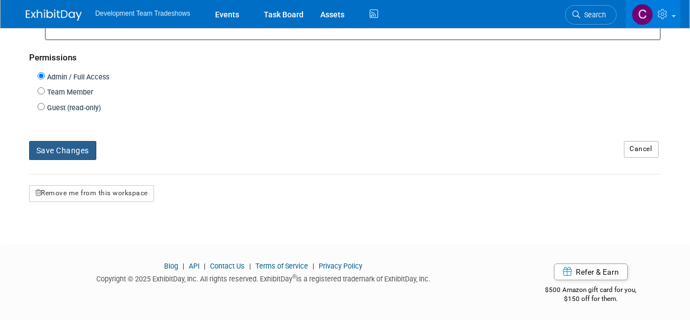
click at [66, 148] on button "Save Changes" at bounding box center [62, 150] width 67 height 19
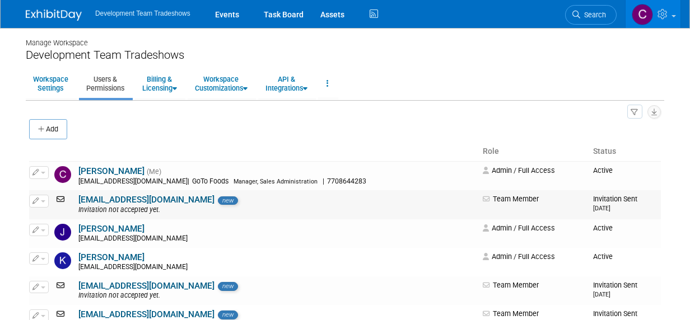
click at [136, 201] on link "[EMAIL_ADDRESS][DOMAIN_NAME]" at bounding box center [146, 200] width 136 height 10
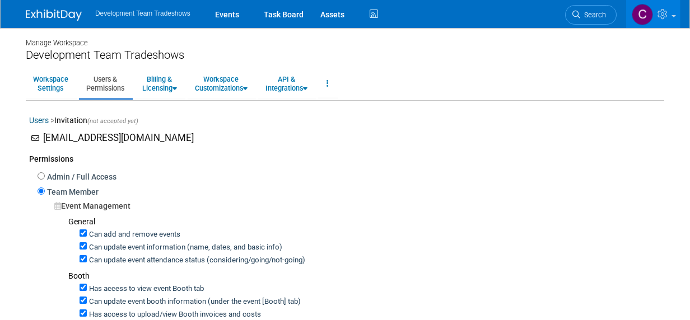
drag, startPoint x: 99, startPoint y: 137, endPoint x: 91, endPoint y: 133, distance: 9.3
click at [99, 137] on span "[EMAIL_ADDRESS][DOMAIN_NAME]" at bounding box center [118, 137] width 151 height 11
click at [69, 119] on div "Users > Invitation (not accepted yet)" at bounding box center [345, 123] width 632 height 17
click at [127, 119] on span "(not accepted yet)" at bounding box center [112, 121] width 51 height 7
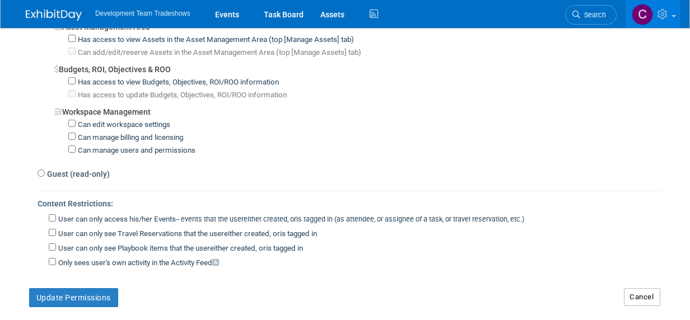
scroll to position [936, 0]
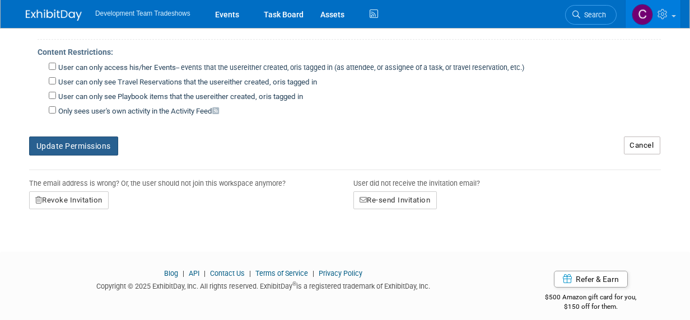
click at [71, 137] on button "Update Permissions" at bounding box center [73, 146] width 89 height 19
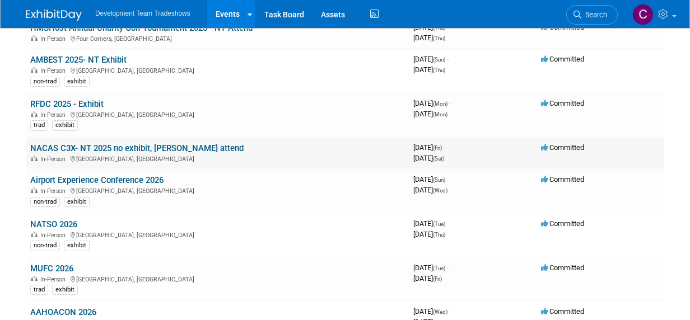
scroll to position [224, 0]
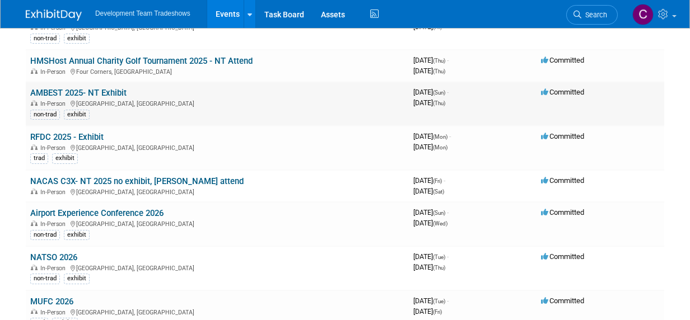
click at [176, 92] on td "AMBEST 2025- NT Exhibit In-Person Tampa, FL non-trad exhibit" at bounding box center [217, 104] width 383 height 44
click at [100, 91] on link "AMBEST 2025- NT Exhibit" at bounding box center [78, 93] width 96 height 10
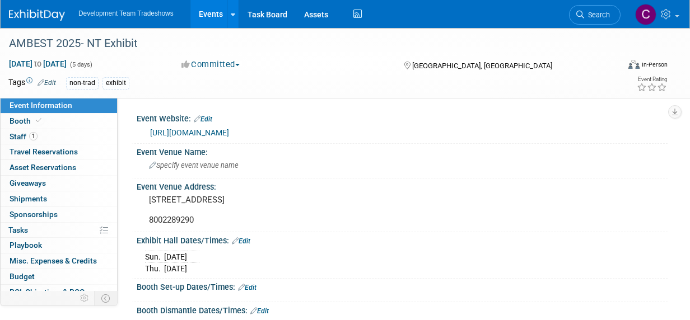
click at [229, 133] on link "https://eventlogistics.swoogo.com/ambest37/Registration?utm_source=ClickDimensi…" at bounding box center [189, 132] width 79 height 9
click at [23, 118] on span "Booth" at bounding box center [27, 121] width 34 height 9
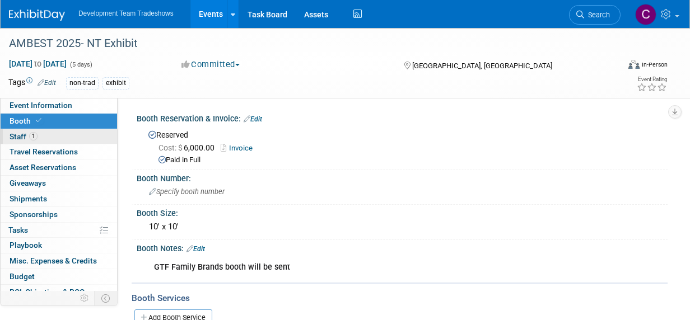
click at [16, 136] on span "Staff 1" at bounding box center [24, 136] width 28 height 9
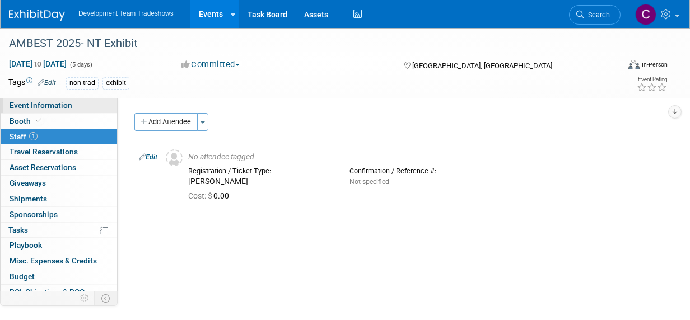
click at [25, 104] on span "Event Information" at bounding box center [41, 105] width 63 height 9
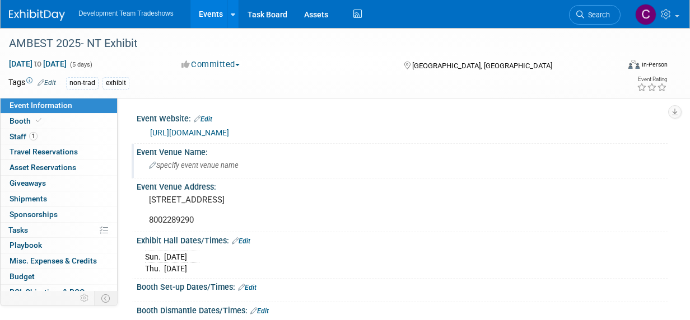
click at [180, 170] on span "Specify event venue name" at bounding box center [194, 165] width 90 height 8
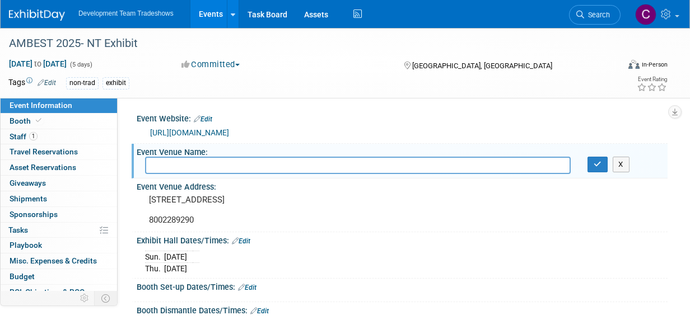
click at [205, 174] on input "text" at bounding box center [358, 165] width 426 height 17
paste input "JW Marriott Tampa Water Street"
type input "JW Marriott Tampa Water Street"
click at [595, 168] on icon "button" at bounding box center [598, 164] width 8 height 7
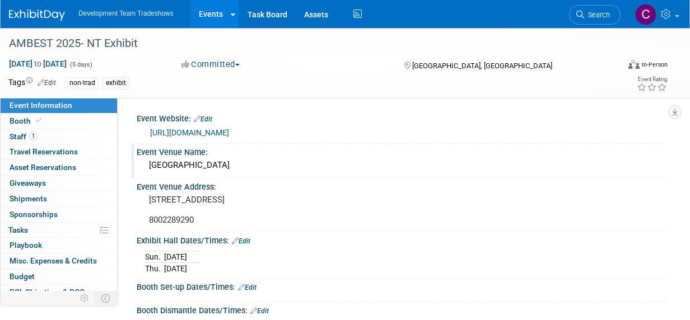
click at [236, 245] on icon at bounding box center [235, 241] width 7 height 7
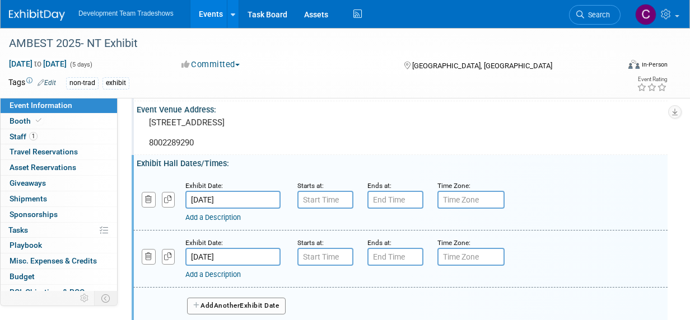
scroll to position [112, 0]
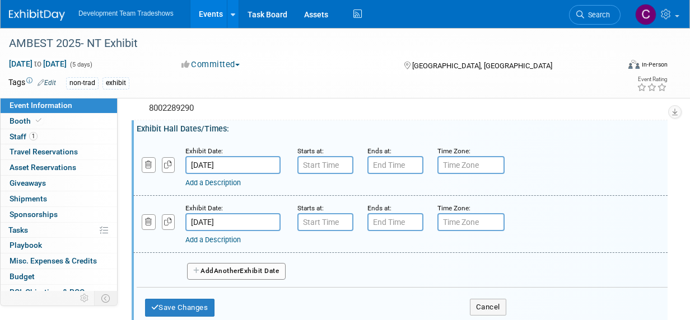
click at [207, 174] on input "Oct 19, 2025" at bounding box center [232, 165] width 95 height 18
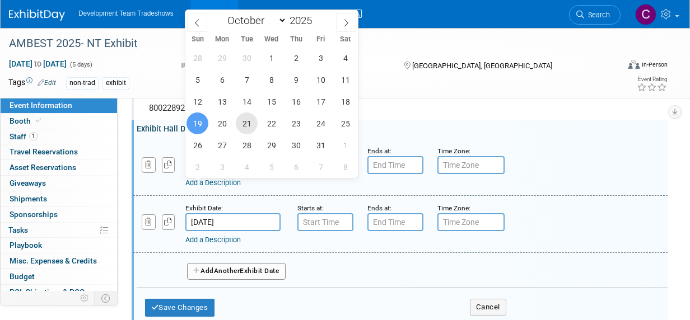
click at [247, 122] on span "21" at bounding box center [247, 124] width 22 height 22
type input "Oct 21, 2025"
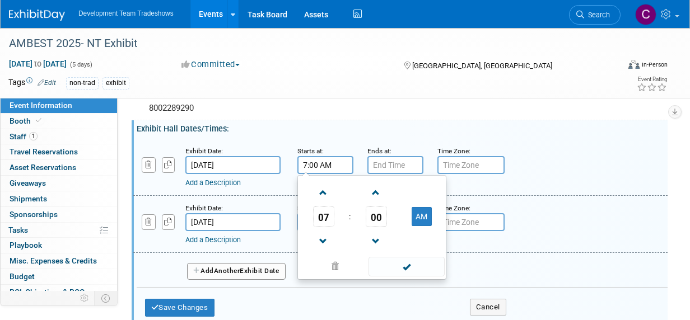
click at [313, 174] on input "7:00 AM" at bounding box center [325, 165] width 56 height 18
click at [321, 203] on span at bounding box center [324, 193] width 20 height 20
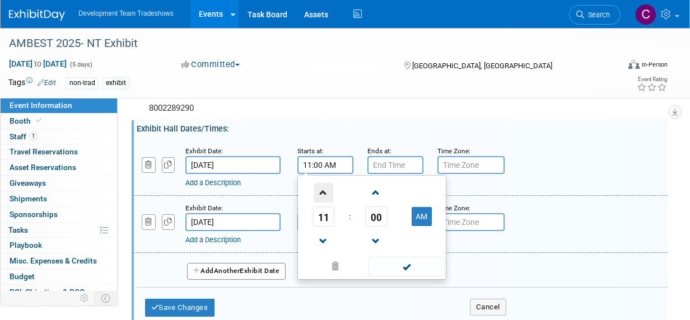
click at [321, 203] on span at bounding box center [324, 193] width 20 height 20
click at [377, 203] on span at bounding box center [376, 193] width 20 height 20
click at [378, 227] on span "01" at bounding box center [376, 217] width 21 height 20
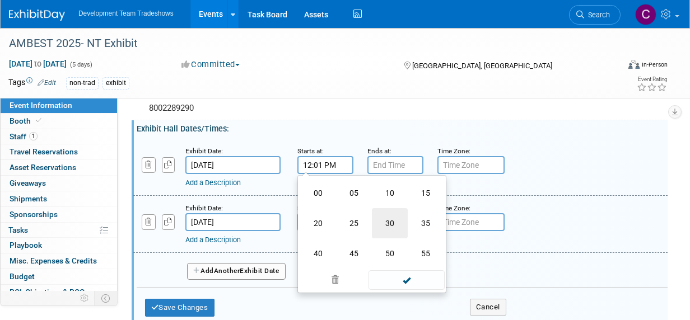
click at [392, 239] on td "30" at bounding box center [390, 223] width 36 height 30
type input "12:30 PM"
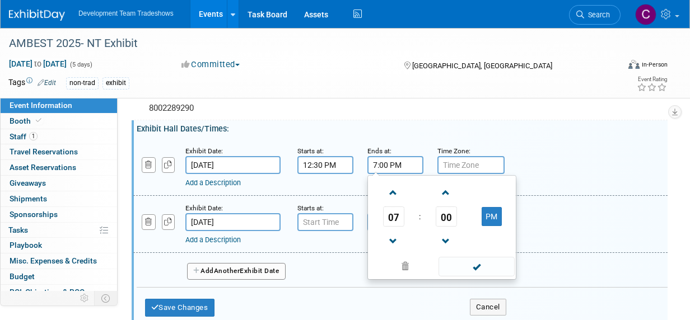
click at [397, 174] on input "7:00 PM" at bounding box center [395, 165] width 56 height 18
click at [393, 252] on span at bounding box center [394, 242] width 20 height 20
click at [448, 227] on span "00" at bounding box center [446, 217] width 21 height 20
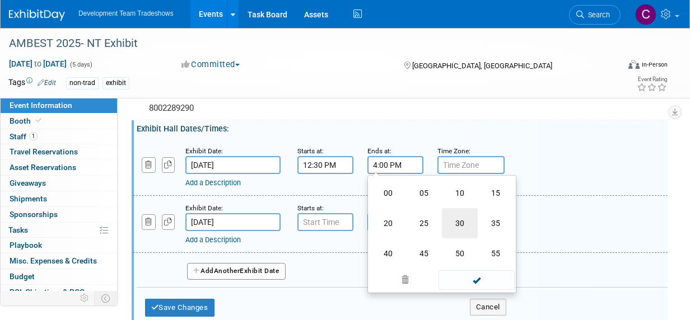
click at [455, 239] on td "30" at bounding box center [460, 223] width 36 height 30
type input "4:30 PM"
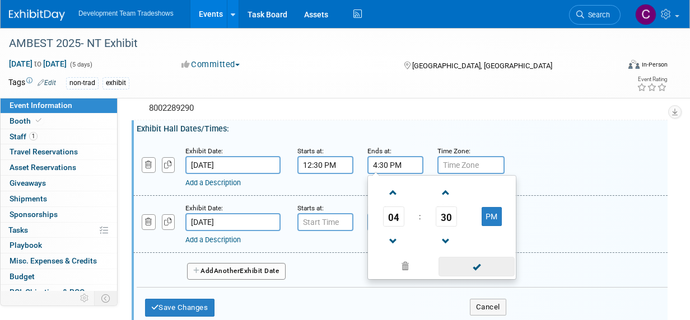
click at [483, 277] on span at bounding box center [477, 267] width 76 height 20
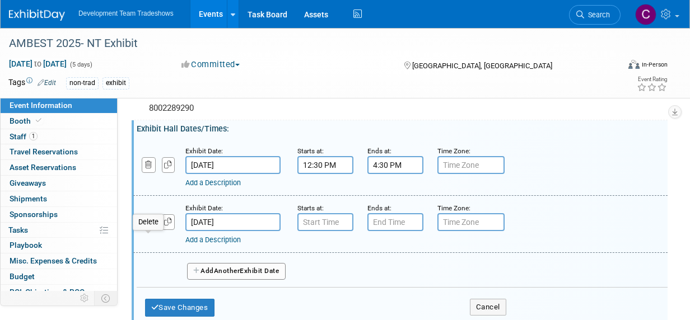
click at [149, 226] on icon "button" at bounding box center [148, 221] width 7 height 7
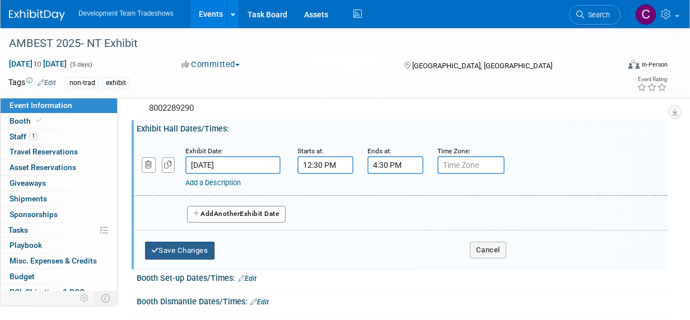
click at [187, 260] on button "Save Changes" at bounding box center [179, 251] width 69 height 18
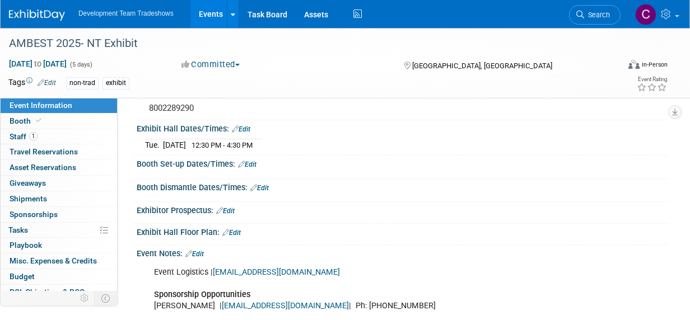
click at [250, 169] on link "Edit" at bounding box center [247, 165] width 18 height 8
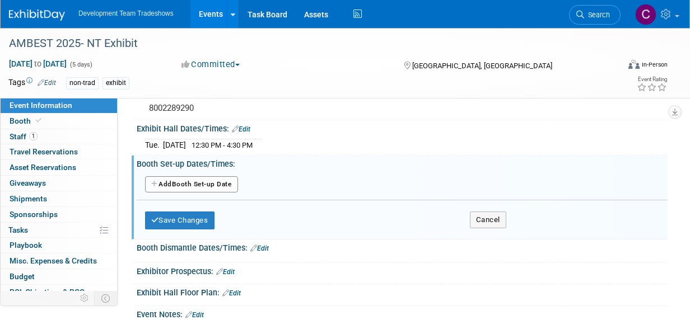
click at [177, 193] on button "Add Another Booth Set-up Date" at bounding box center [191, 184] width 93 height 17
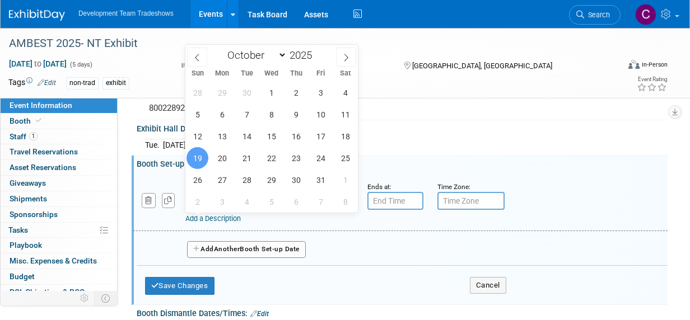
click at [221, 210] on input "Oct 19, 2025" at bounding box center [232, 201] width 95 height 18
click at [220, 158] on span "20" at bounding box center [222, 158] width 22 height 22
type input "Oct 20, 2025"
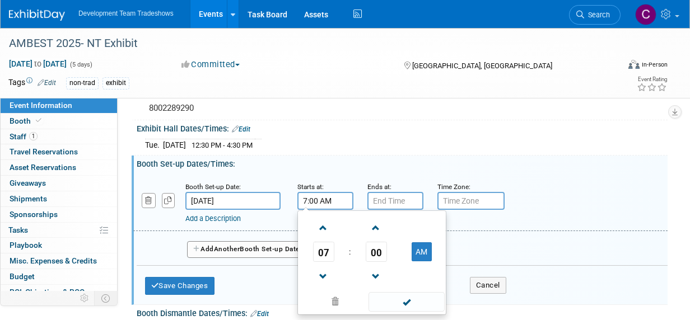
click at [326, 210] on input "7:00 AM" at bounding box center [325, 201] width 56 height 18
click at [324, 287] on span at bounding box center [324, 277] width 20 height 20
click at [323, 287] on span at bounding box center [324, 277] width 20 height 20
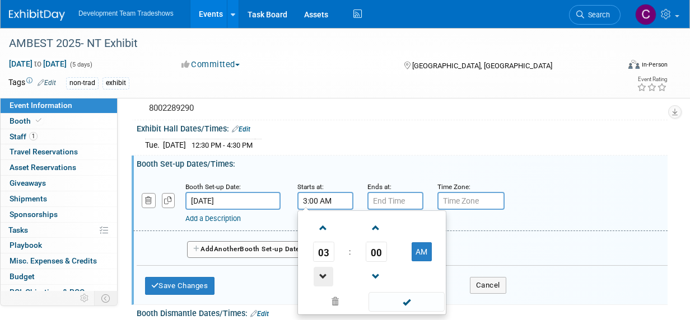
click at [323, 287] on span at bounding box center [324, 277] width 20 height 20
click at [424, 262] on button "AM" at bounding box center [422, 252] width 20 height 19
type input "1:00 PM"
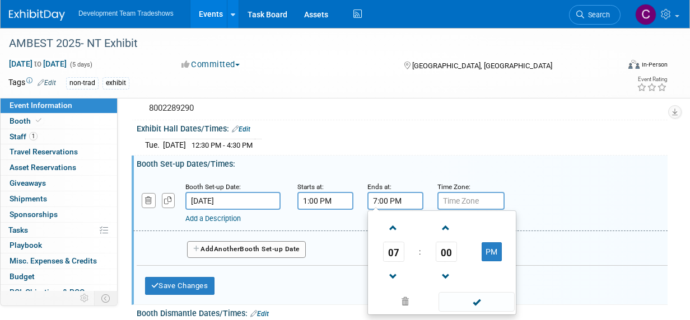
click at [390, 210] on input "7:00 PM" at bounding box center [395, 201] width 56 height 18
click at [391, 287] on span at bounding box center [394, 277] width 20 height 20
type input "5:00 PM"
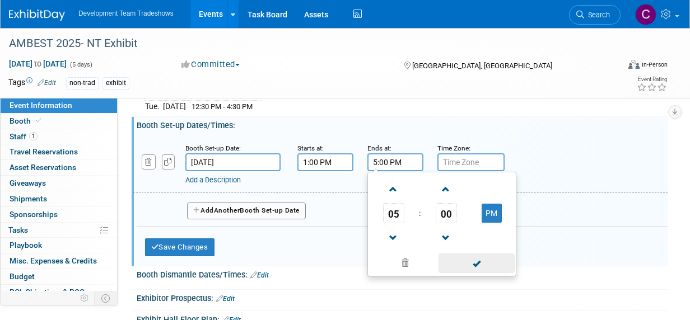
scroll to position [168, 0]
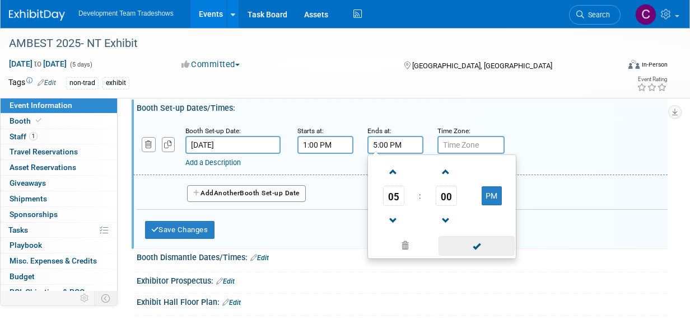
click at [464, 256] on span at bounding box center [477, 246] width 76 height 20
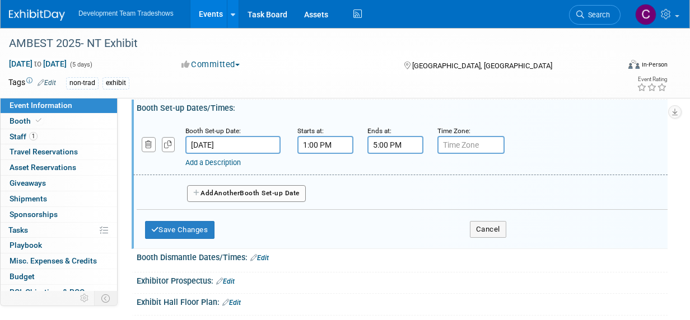
click at [214, 202] on button "Add Another Booth Set-up Date" at bounding box center [246, 193] width 119 height 17
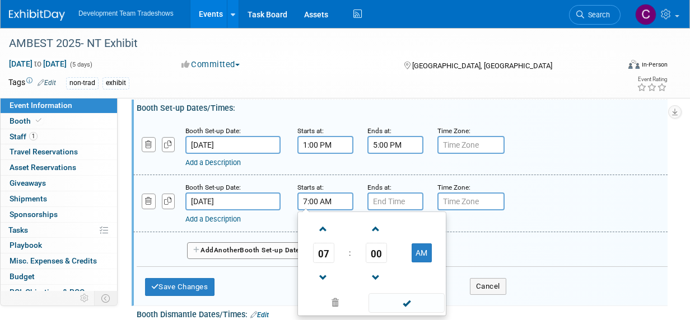
click at [310, 211] on input "7:00 AM" at bounding box center [325, 202] width 56 height 18
click at [329, 239] on span at bounding box center [324, 230] width 20 height 20
type input "8:00 AM"
click at [397, 211] on input "7:00 PM" at bounding box center [395, 202] width 56 height 18
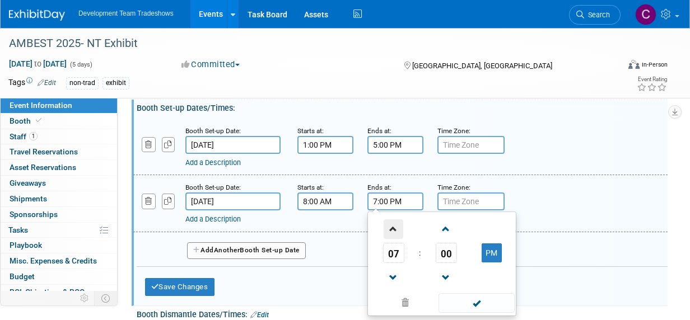
click at [389, 239] on span at bounding box center [394, 230] width 20 height 20
click at [391, 239] on span at bounding box center [394, 230] width 20 height 20
click at [393, 239] on span at bounding box center [394, 230] width 20 height 20
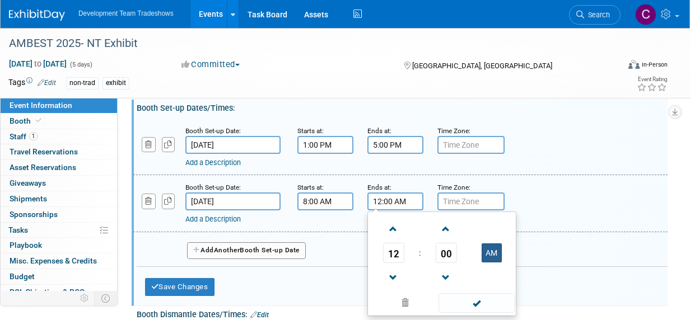
click at [487, 263] on button "AM" at bounding box center [492, 253] width 20 height 19
type input "12:00 PM"
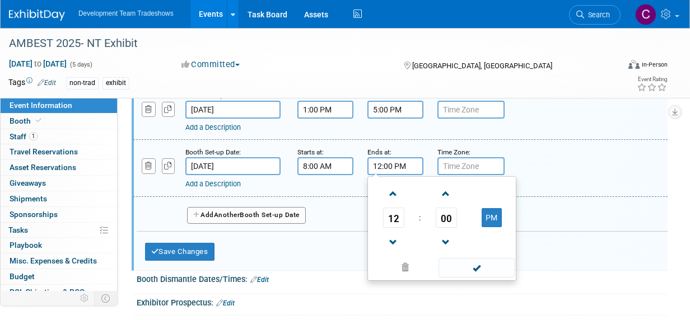
scroll to position [280, 0]
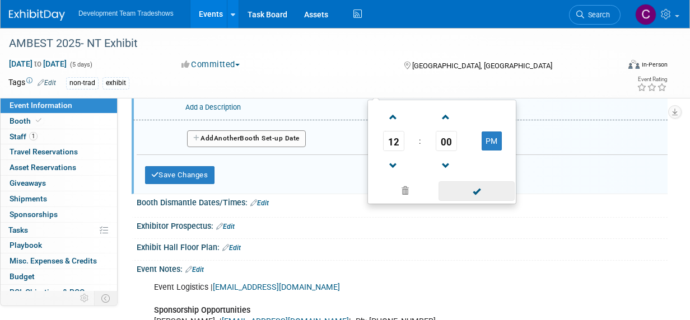
click at [461, 201] on span at bounding box center [477, 192] width 76 height 20
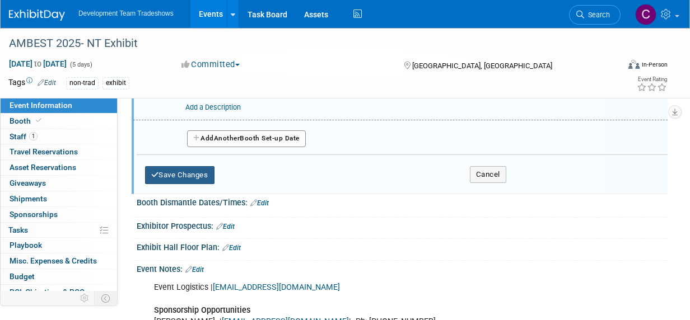
click at [191, 184] on button "Save Changes" at bounding box center [179, 175] width 69 height 18
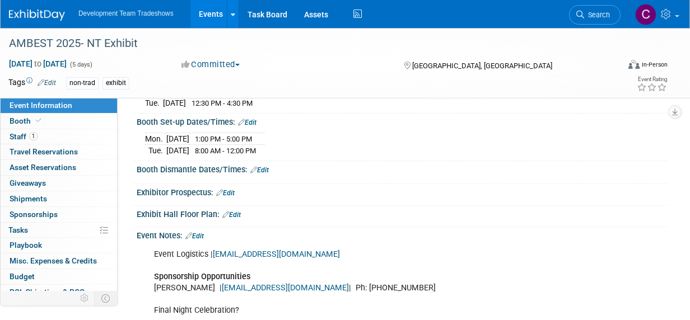
scroll to position [104, 0]
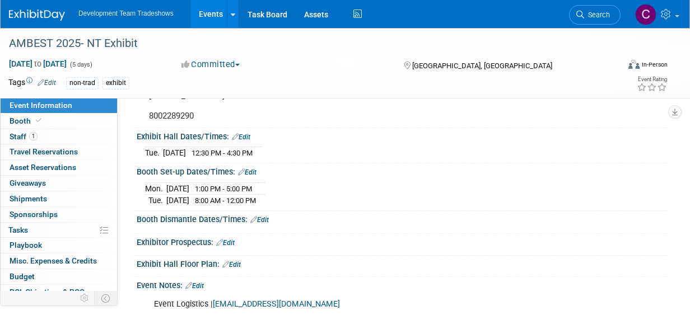
click at [262, 224] on link "Edit" at bounding box center [259, 220] width 18 height 8
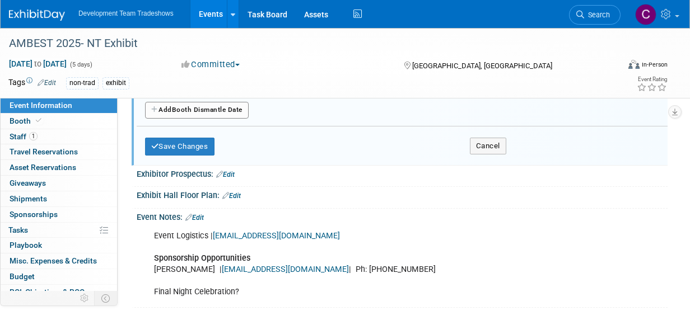
scroll to position [216, 0]
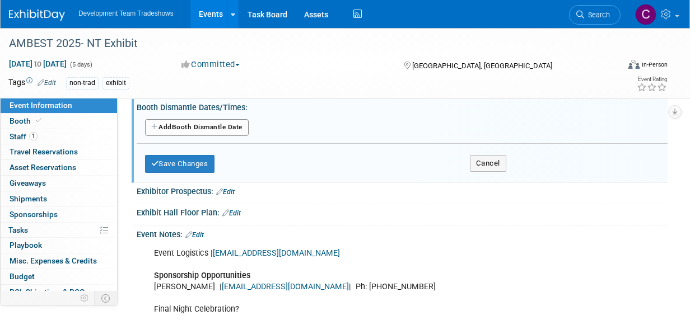
click at [208, 136] on button "Add Another Booth Dismantle Date" at bounding box center [197, 127] width 104 height 17
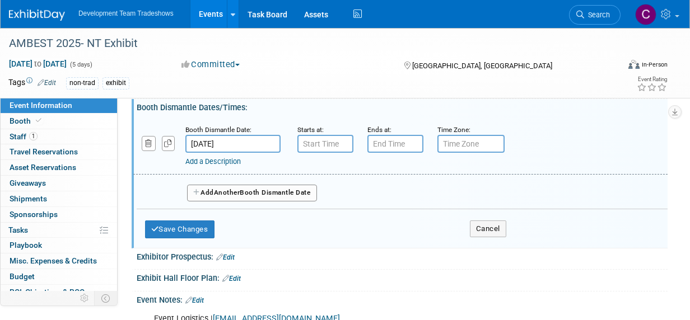
click at [229, 153] on input "Oct 23, 2025" at bounding box center [232, 144] width 95 height 18
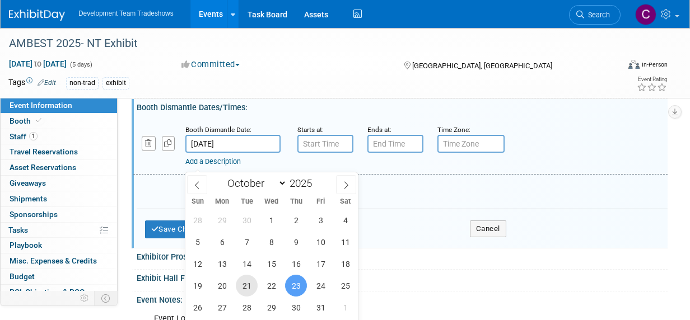
click at [247, 284] on span "21" at bounding box center [247, 286] width 22 height 22
type input "Oct 21, 2025"
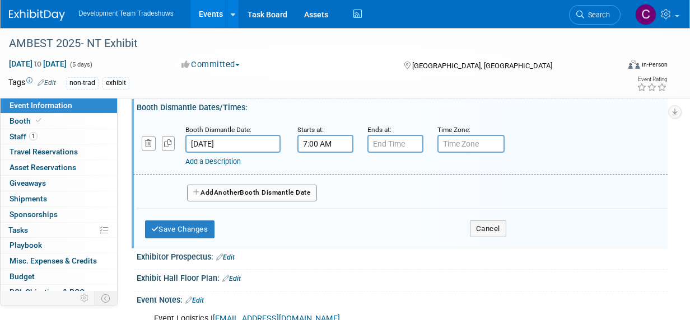
click at [317, 153] on input "7:00 AM" at bounding box center [325, 144] width 56 height 18
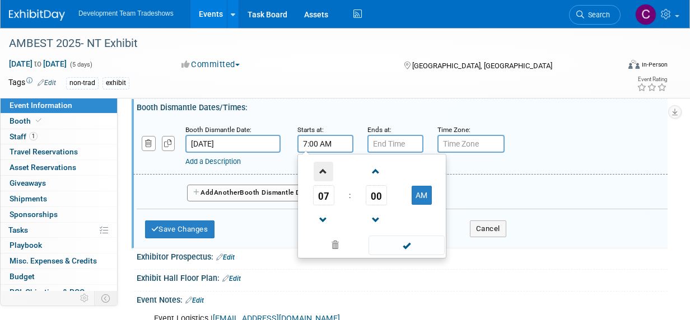
click at [325, 182] on span at bounding box center [324, 172] width 20 height 20
click at [323, 182] on span at bounding box center [324, 172] width 20 height 20
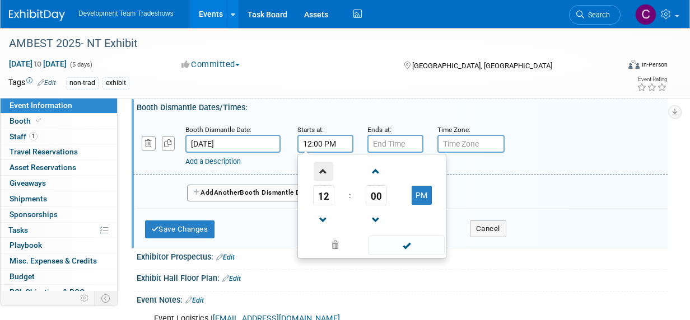
click at [323, 182] on span at bounding box center [324, 172] width 20 height 20
click at [377, 206] on span "00" at bounding box center [376, 195] width 21 height 20
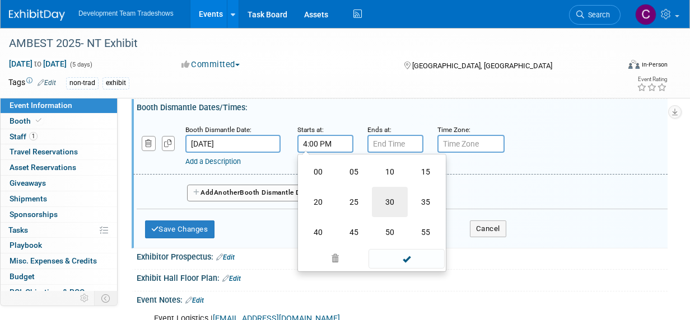
click at [390, 217] on td "30" at bounding box center [390, 202] width 36 height 30
type input "4:30 PM"
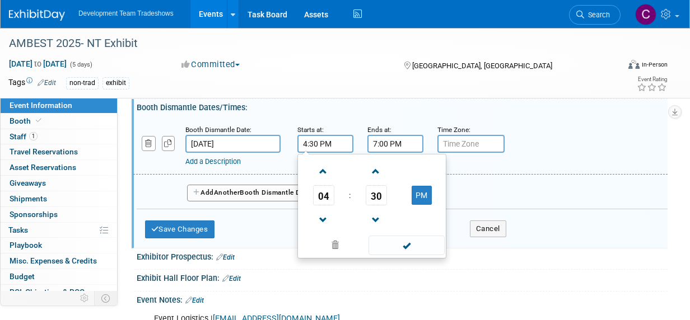
click at [395, 153] on input "7:00 PM" at bounding box center [395, 144] width 56 height 18
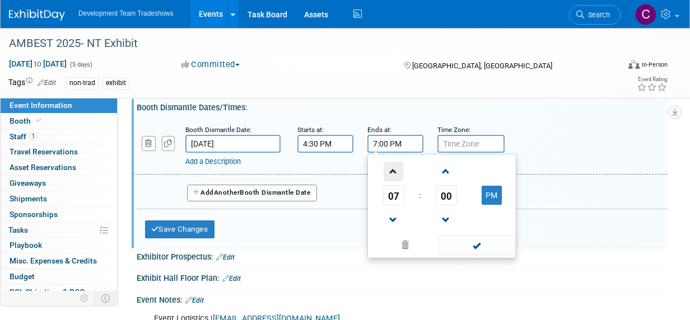
click at [391, 182] on span at bounding box center [394, 172] width 20 height 20
click at [449, 206] on span "00" at bounding box center [446, 195] width 21 height 20
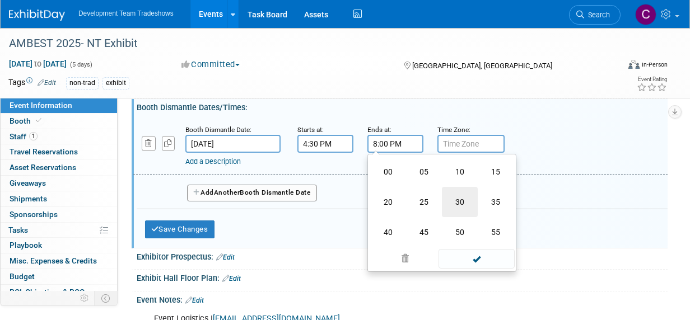
click at [460, 217] on td "30" at bounding box center [460, 202] width 36 height 30
type input "8:30 PM"
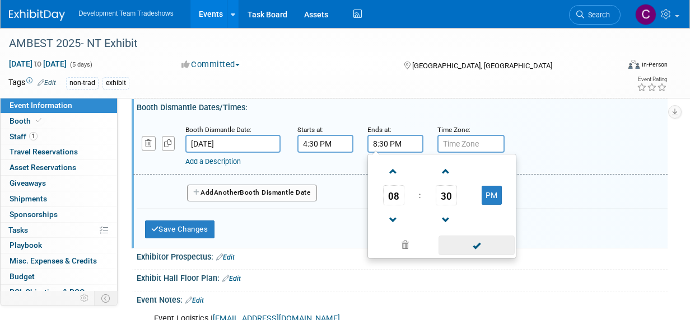
click at [471, 255] on span at bounding box center [477, 246] width 76 height 20
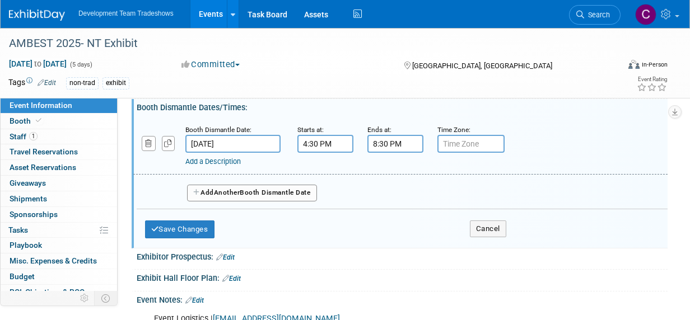
click at [199, 196] on icon "button" at bounding box center [197, 192] width 8 height 7
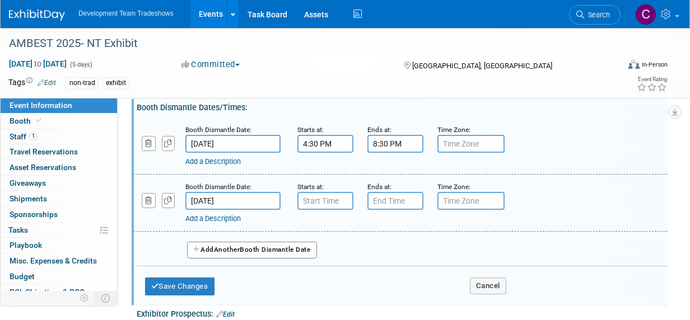
click at [231, 210] on input "Oct 22, 2025" at bounding box center [232, 201] width 95 height 18
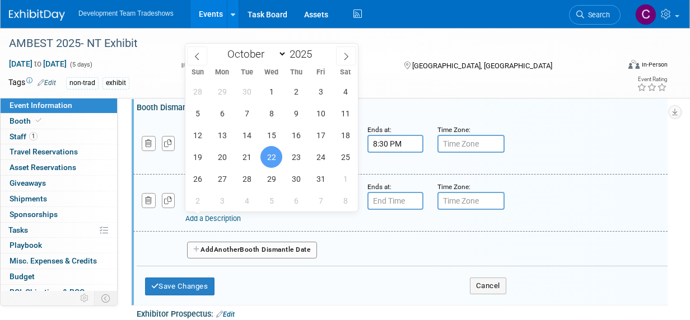
click at [271, 155] on span "22" at bounding box center [271, 157] width 22 height 22
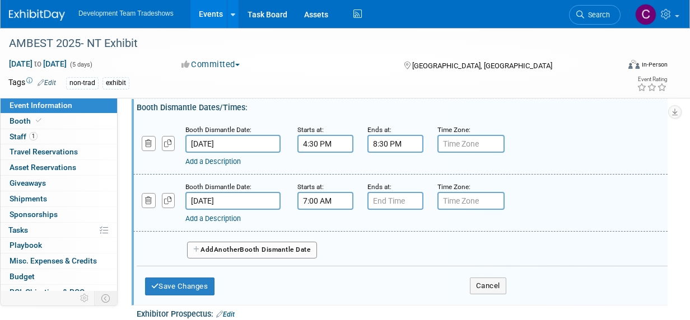
click at [324, 210] on input "7:00 AM" at bounding box center [325, 201] width 56 height 18
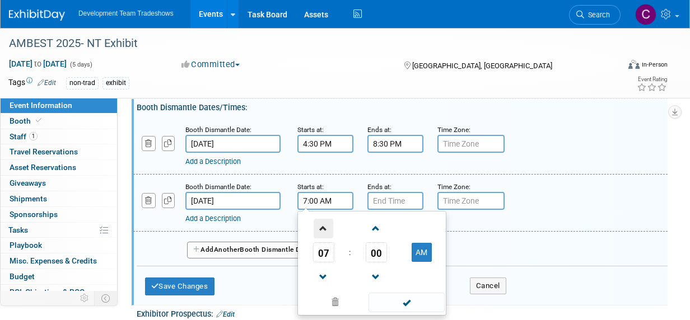
click at [324, 239] on span at bounding box center [324, 229] width 20 height 20
type input "8:00 AM"
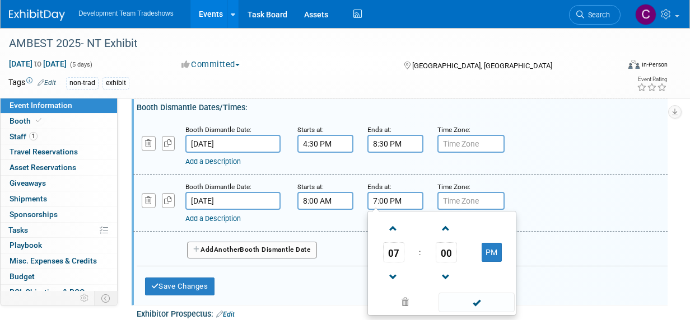
click at [403, 210] on input "7:00 PM" at bounding box center [395, 201] width 56 height 18
click at [393, 239] on span at bounding box center [394, 229] width 20 height 20
click at [394, 239] on span at bounding box center [394, 229] width 20 height 20
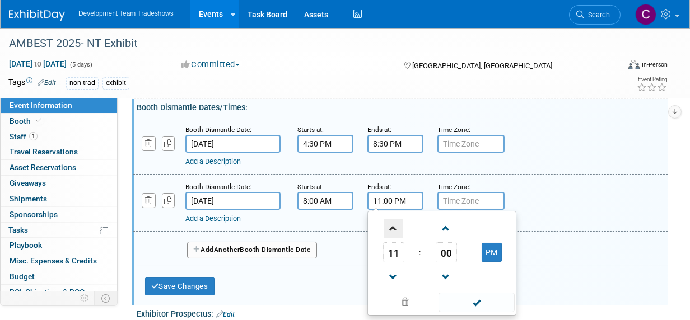
click at [393, 239] on span at bounding box center [394, 229] width 20 height 20
click at [489, 262] on button "AM" at bounding box center [492, 252] width 20 height 19
type input "12:00 PM"
click at [487, 313] on span at bounding box center [477, 303] width 76 height 20
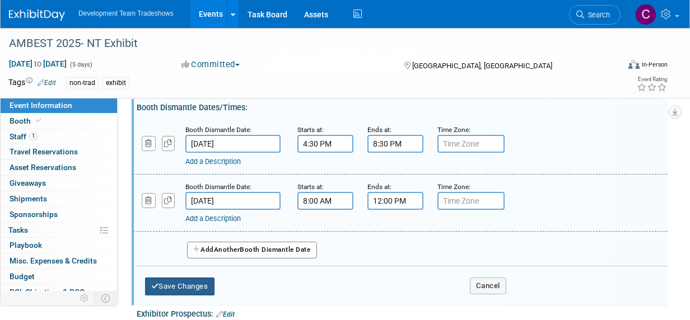
click at [189, 296] on button "Save Changes" at bounding box center [179, 287] width 69 height 18
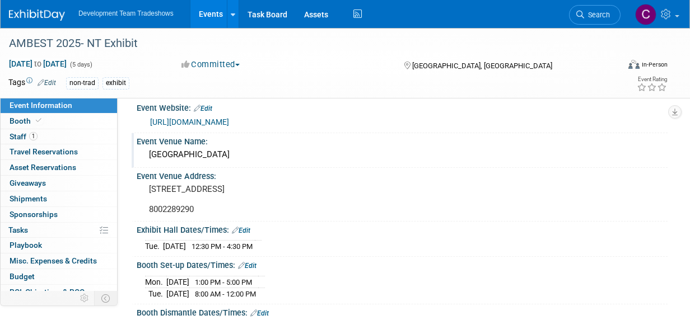
scroll to position [0, 0]
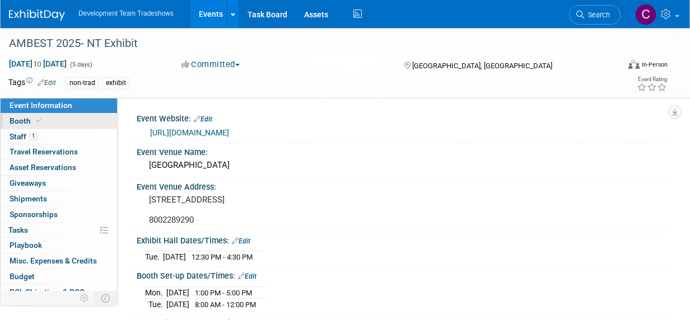
click at [26, 120] on span "Booth" at bounding box center [27, 121] width 34 height 9
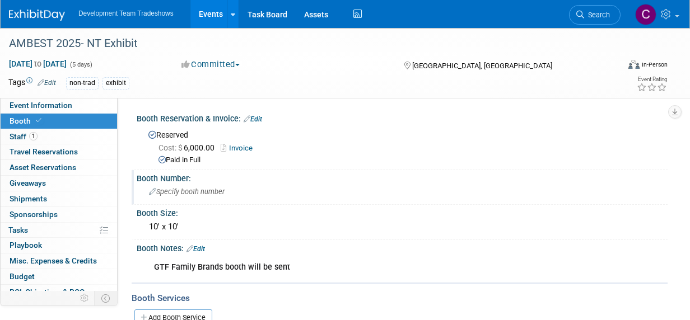
click at [199, 192] on span "Specify booth number" at bounding box center [187, 192] width 76 height 8
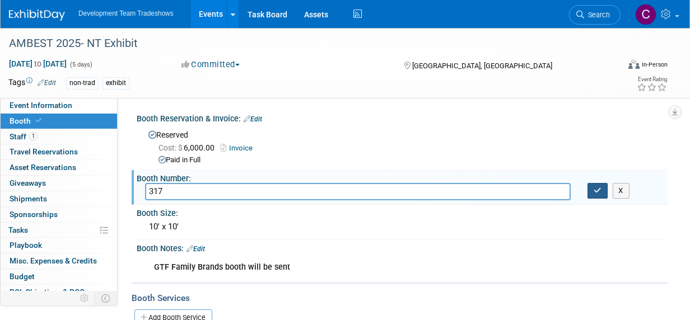
type input "317"
click at [598, 192] on icon "button" at bounding box center [598, 190] width 8 height 7
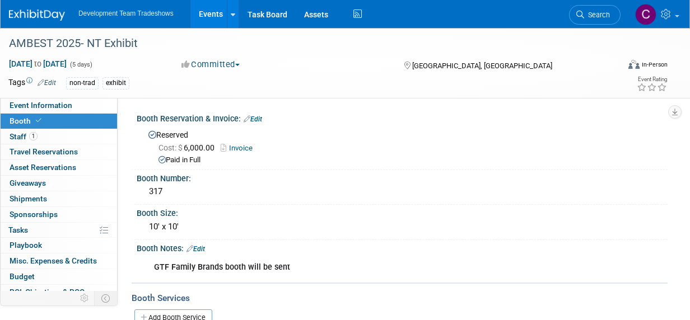
click at [207, 13] on link "Events" at bounding box center [210, 14] width 41 height 28
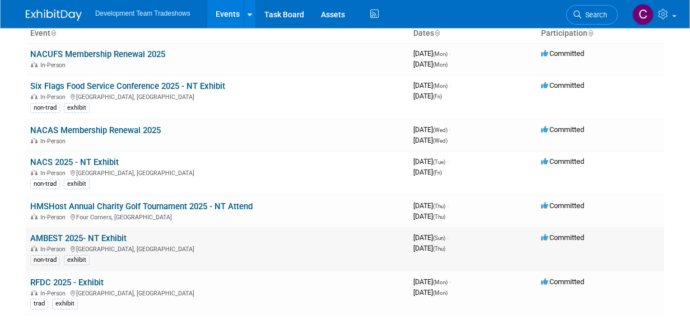
scroll to position [112, 0]
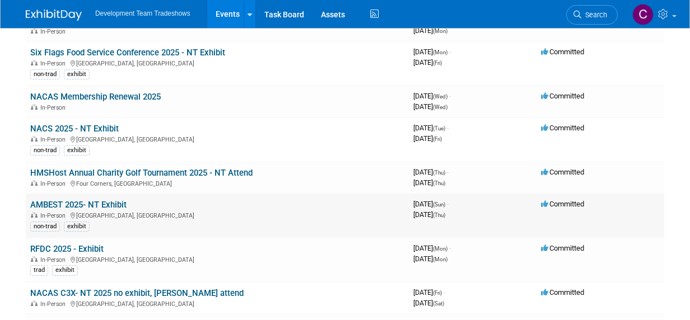
click at [75, 201] on link "AMBEST 2025- NT Exhibit" at bounding box center [78, 205] width 96 height 10
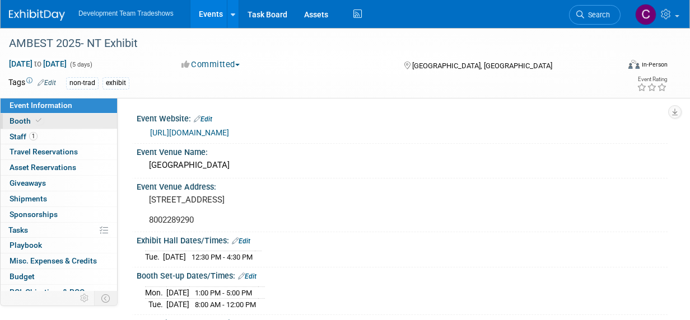
click at [34, 120] on span at bounding box center [39, 121] width 10 height 8
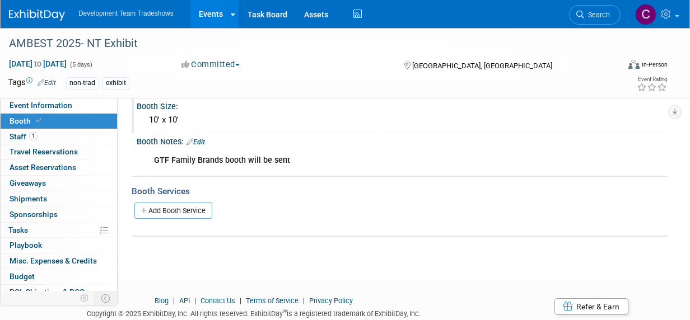
scroll to position [30, 0]
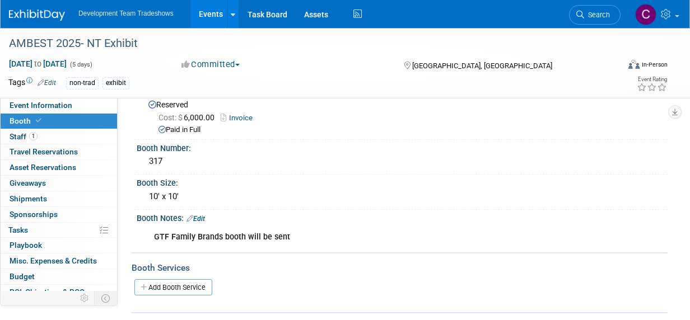
click at [203, 215] on link "Edit" at bounding box center [196, 219] width 18 height 8
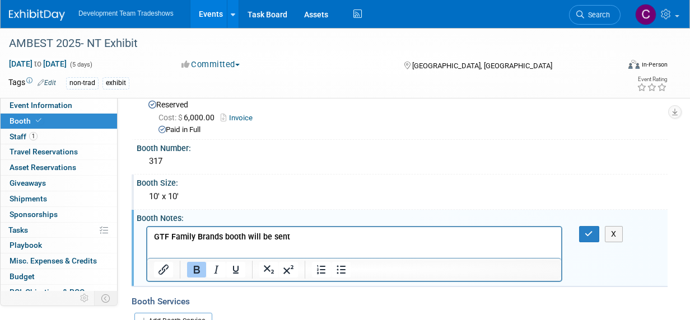
scroll to position [0, 0]
click at [585, 232] on icon "button" at bounding box center [589, 234] width 8 height 8
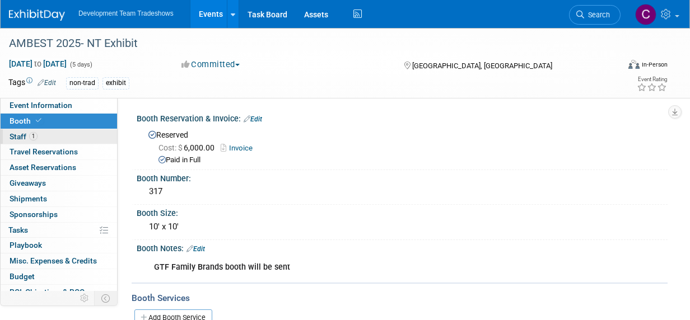
click at [14, 136] on span "Staff 1" at bounding box center [24, 136] width 28 height 9
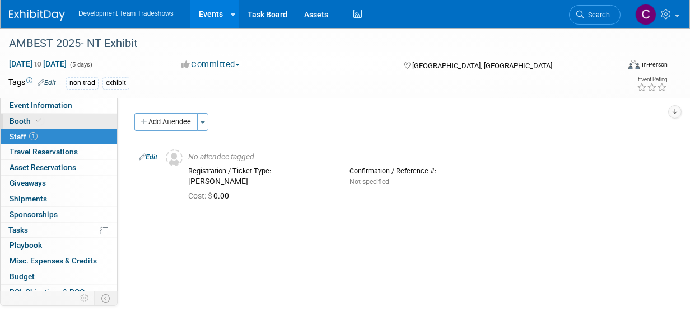
click at [19, 120] on span "Booth" at bounding box center [27, 121] width 34 height 9
